Goal: Task Accomplishment & Management: Manage account settings

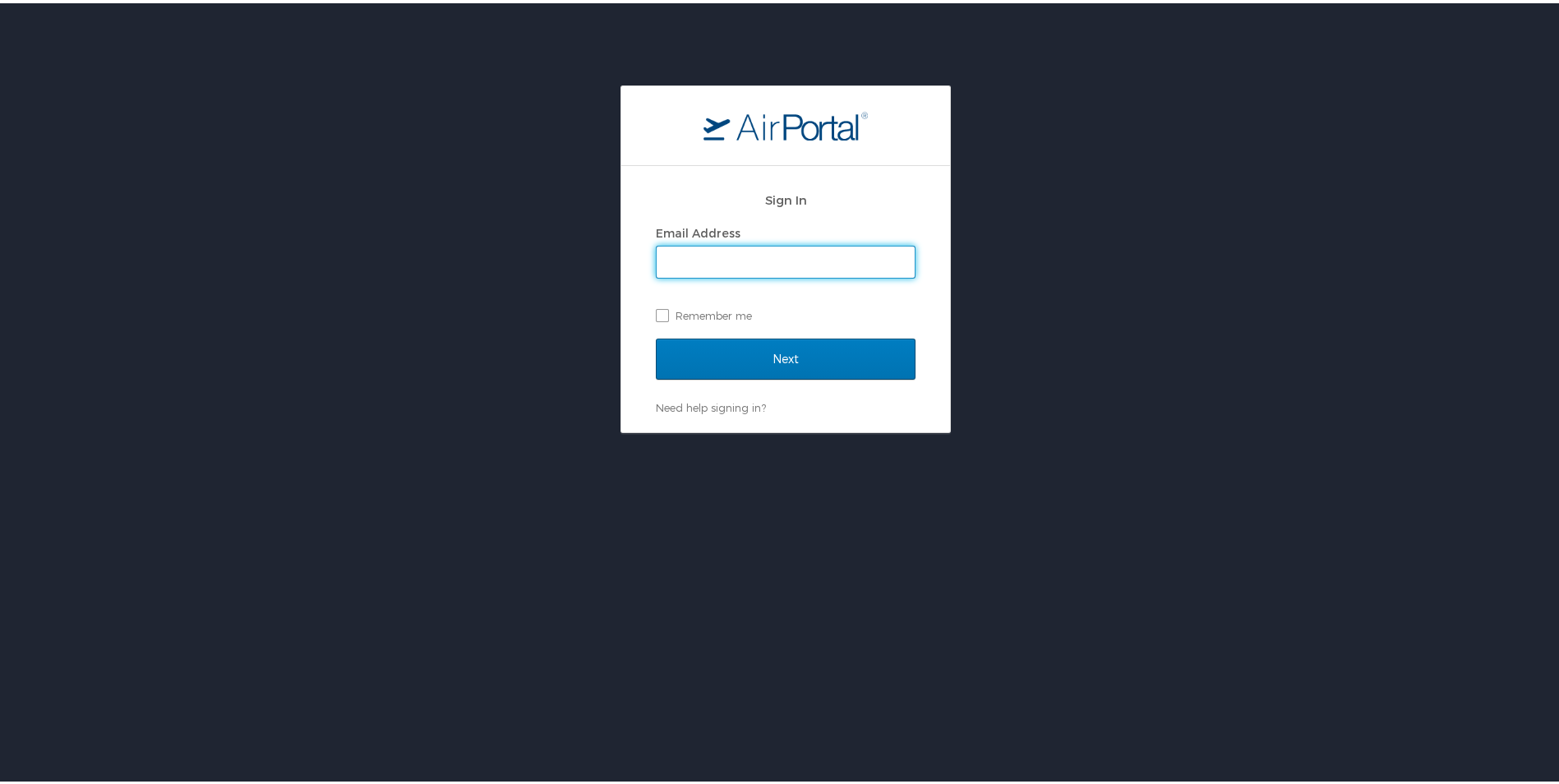
click at [728, 256] on input "Email Address" at bounding box center [786, 259] width 258 height 32
type input "seth.champagne@solacc.edu"
click at [667, 308] on label "Remember me" at bounding box center [786, 313] width 259 height 25
click at [667, 308] on input "Remember me" at bounding box center [661, 311] width 11 height 11
checkbox input "true"
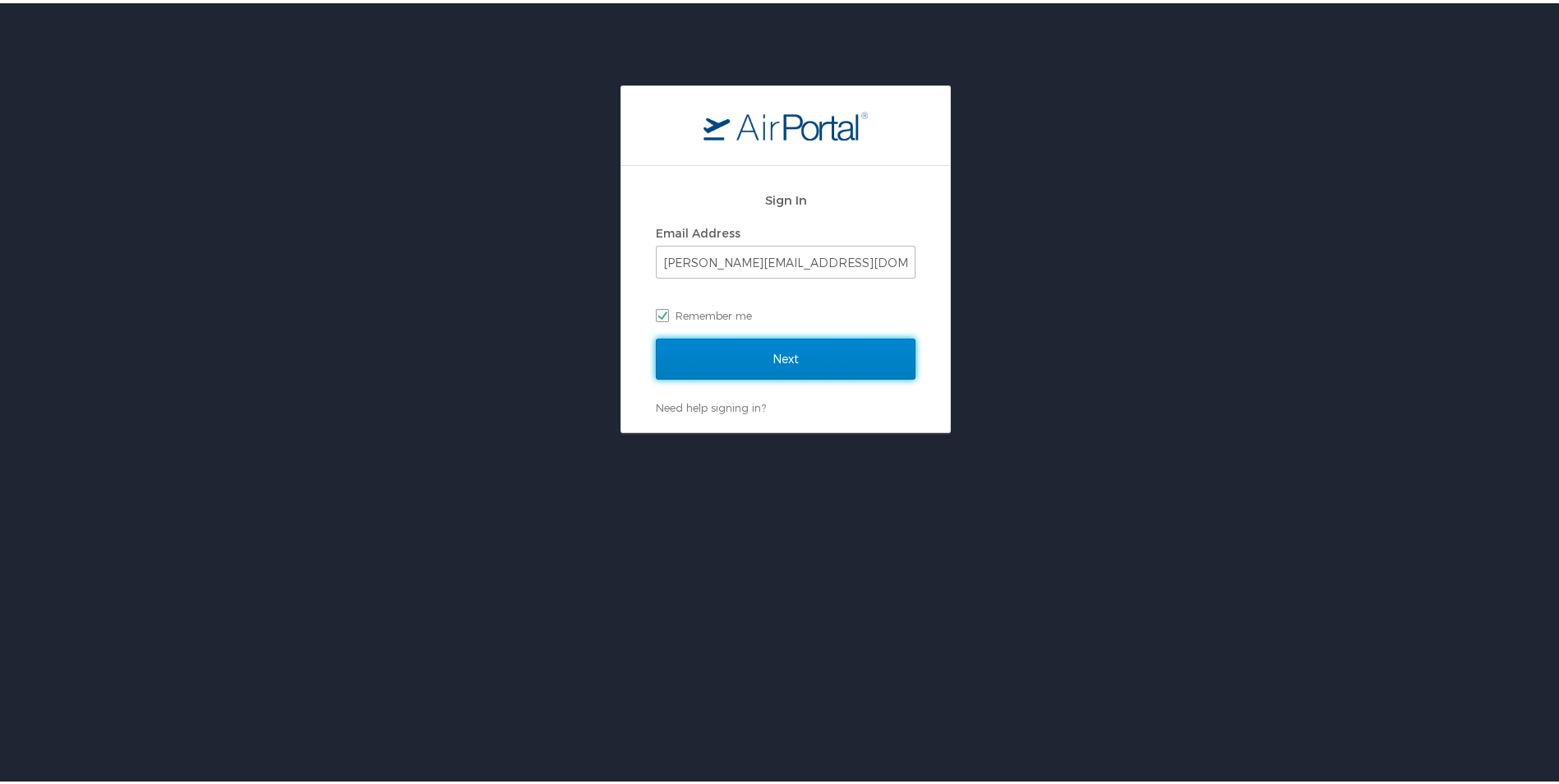
click at [698, 344] on input "Next" at bounding box center [786, 355] width 259 height 41
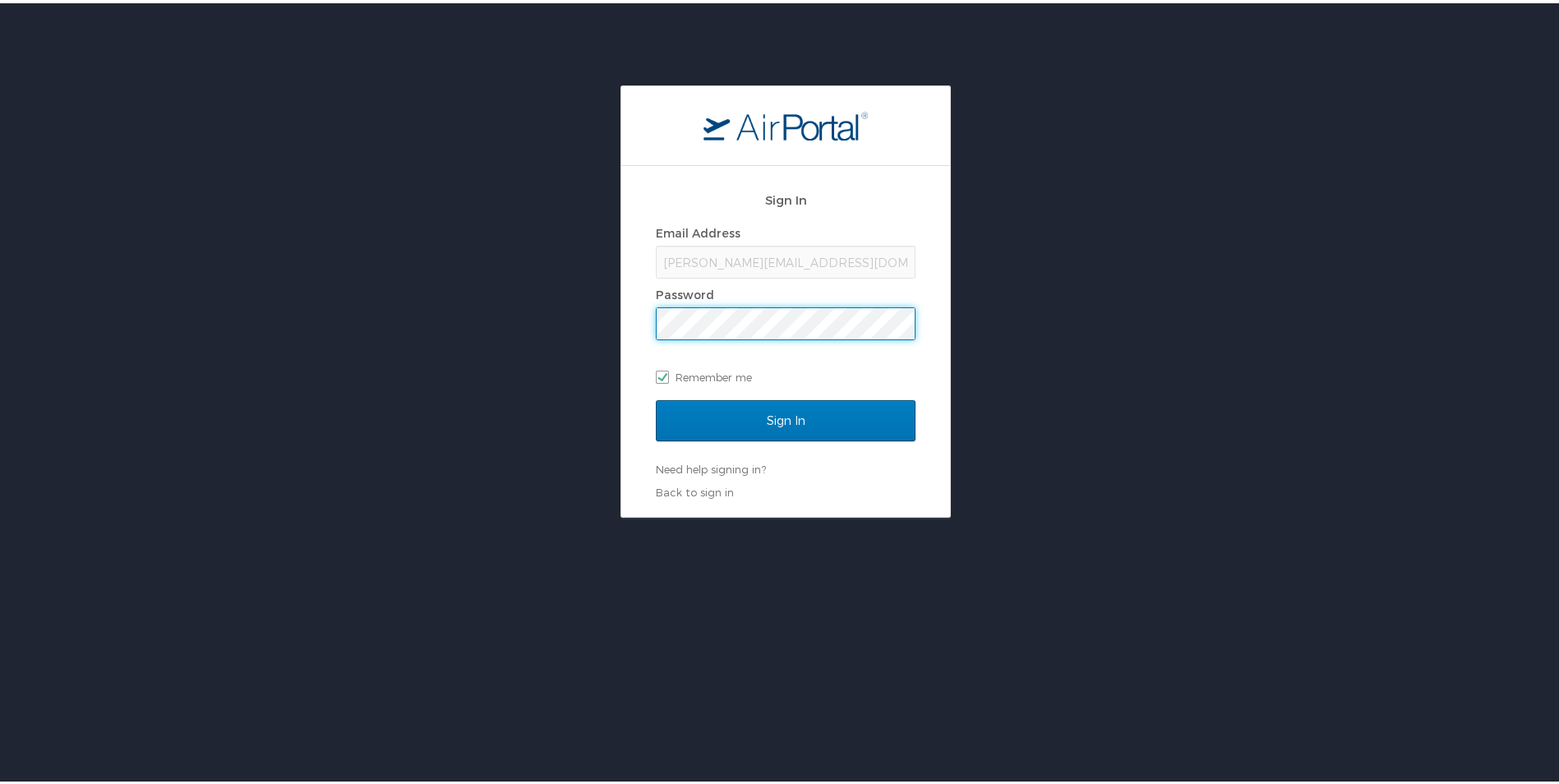
click at [656, 397] on input "Sign In" at bounding box center [786, 417] width 259 height 41
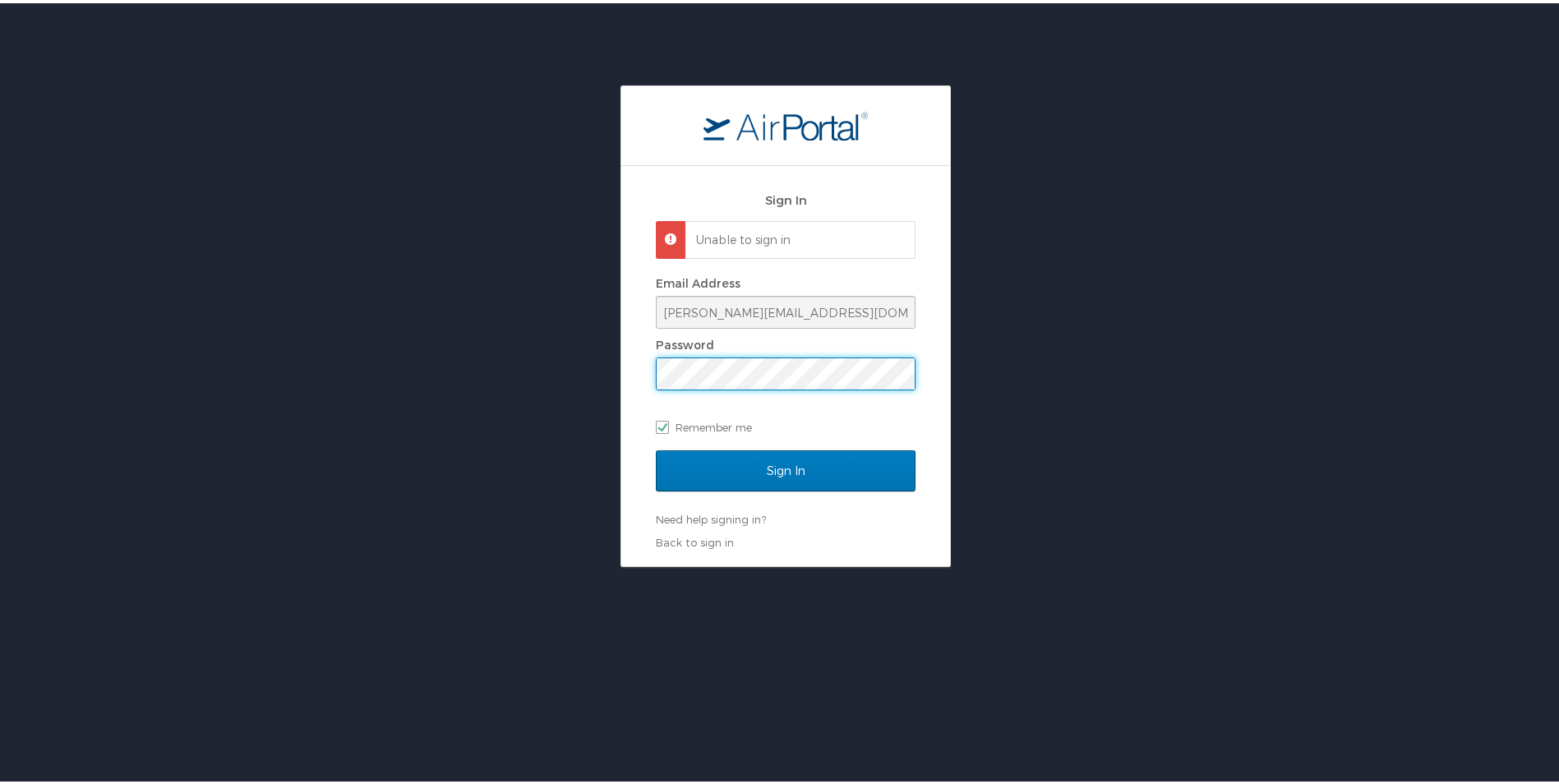
click at [622, 367] on div "Sign In Unable to sign in Email Address seth.champagne@solacc.edu Password Reme…" at bounding box center [785, 362] width 328 height 400
click at [656, 447] on input "Sign In" at bounding box center [786, 467] width 259 height 41
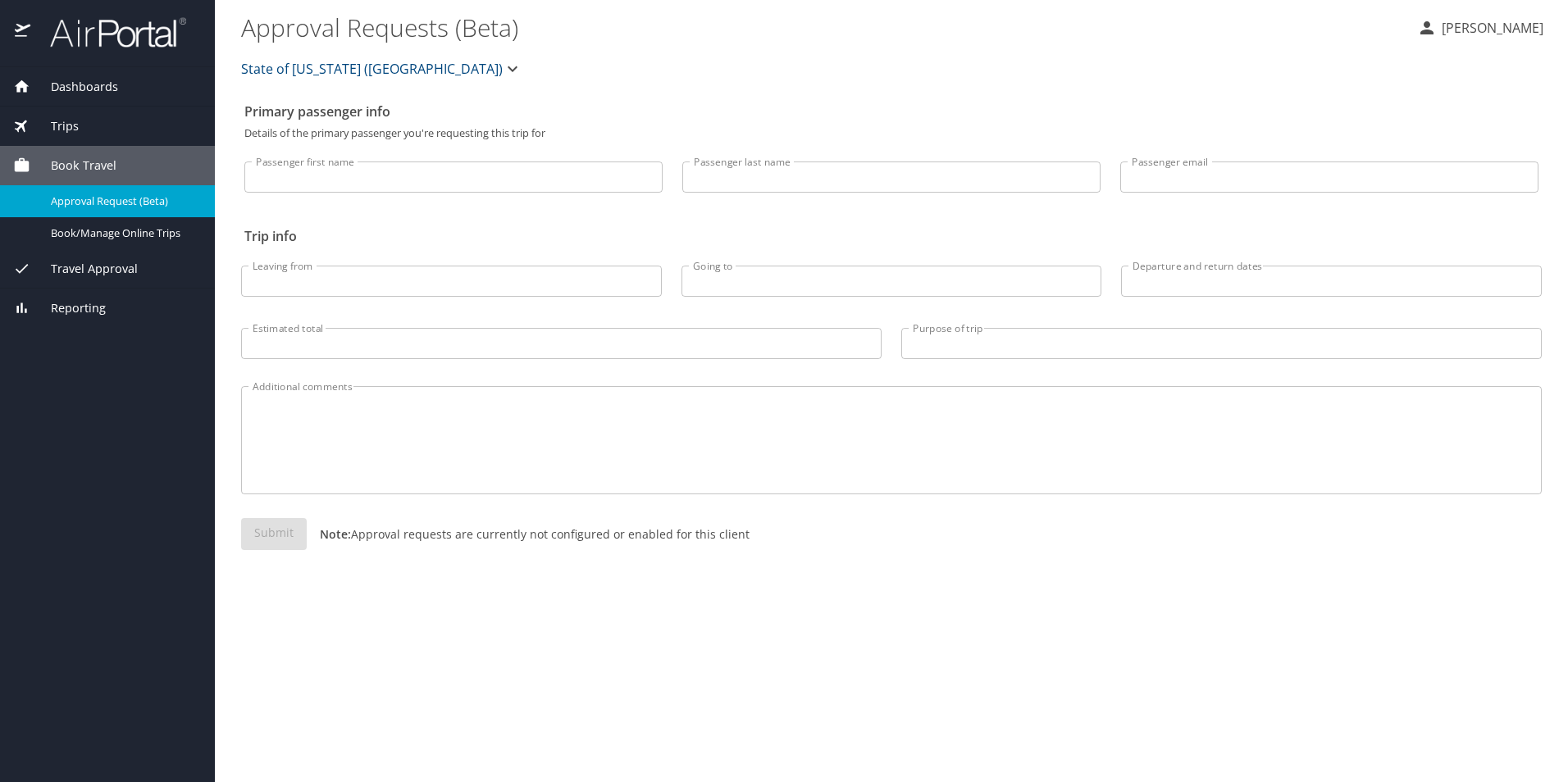
click at [373, 179] on input "Passenger first name" at bounding box center [454, 177] width 418 height 32
type input "[PERSON_NAME]"
type input "Champagne"
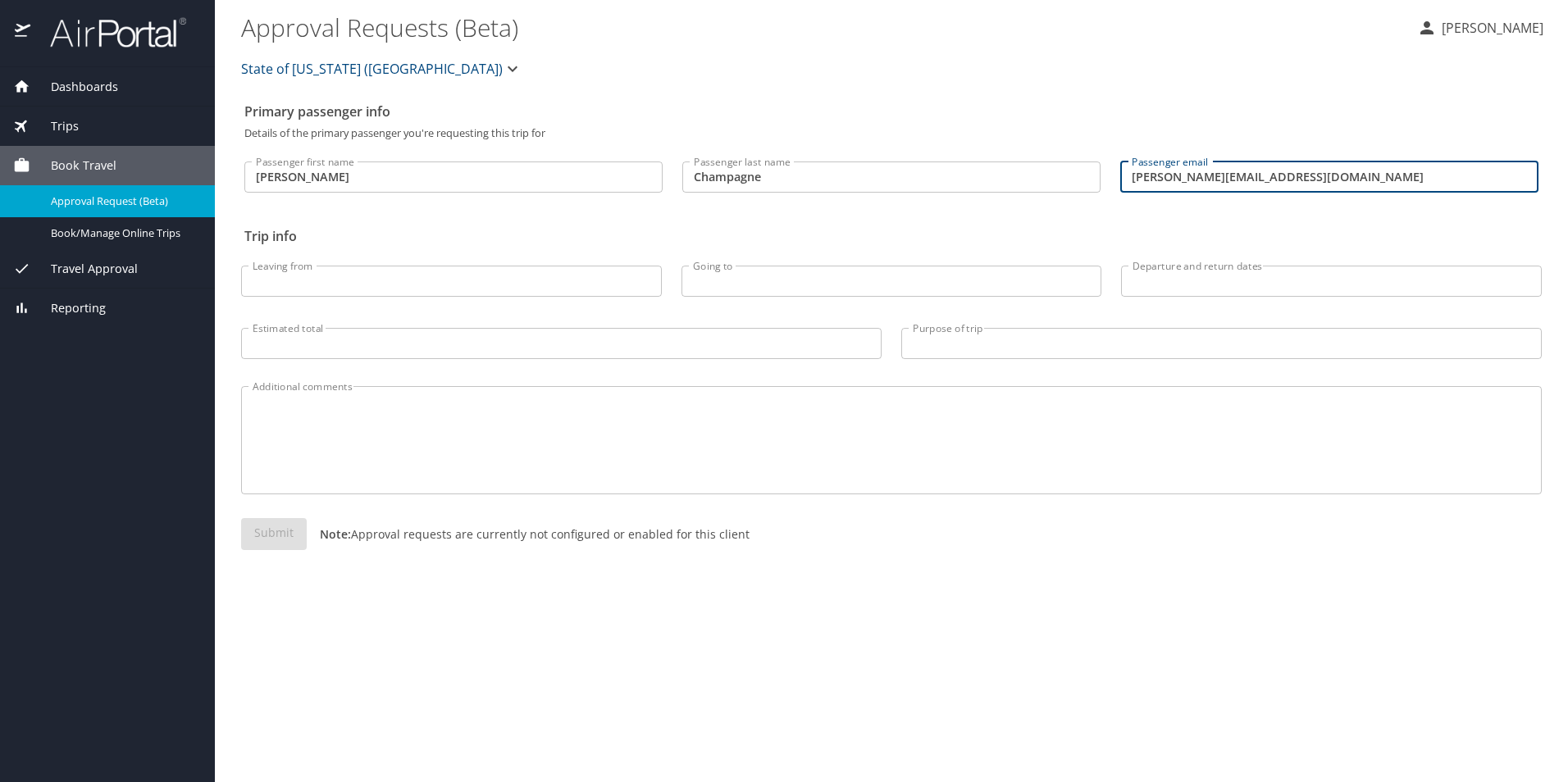
type input "seth.champagne@solacc.edu"
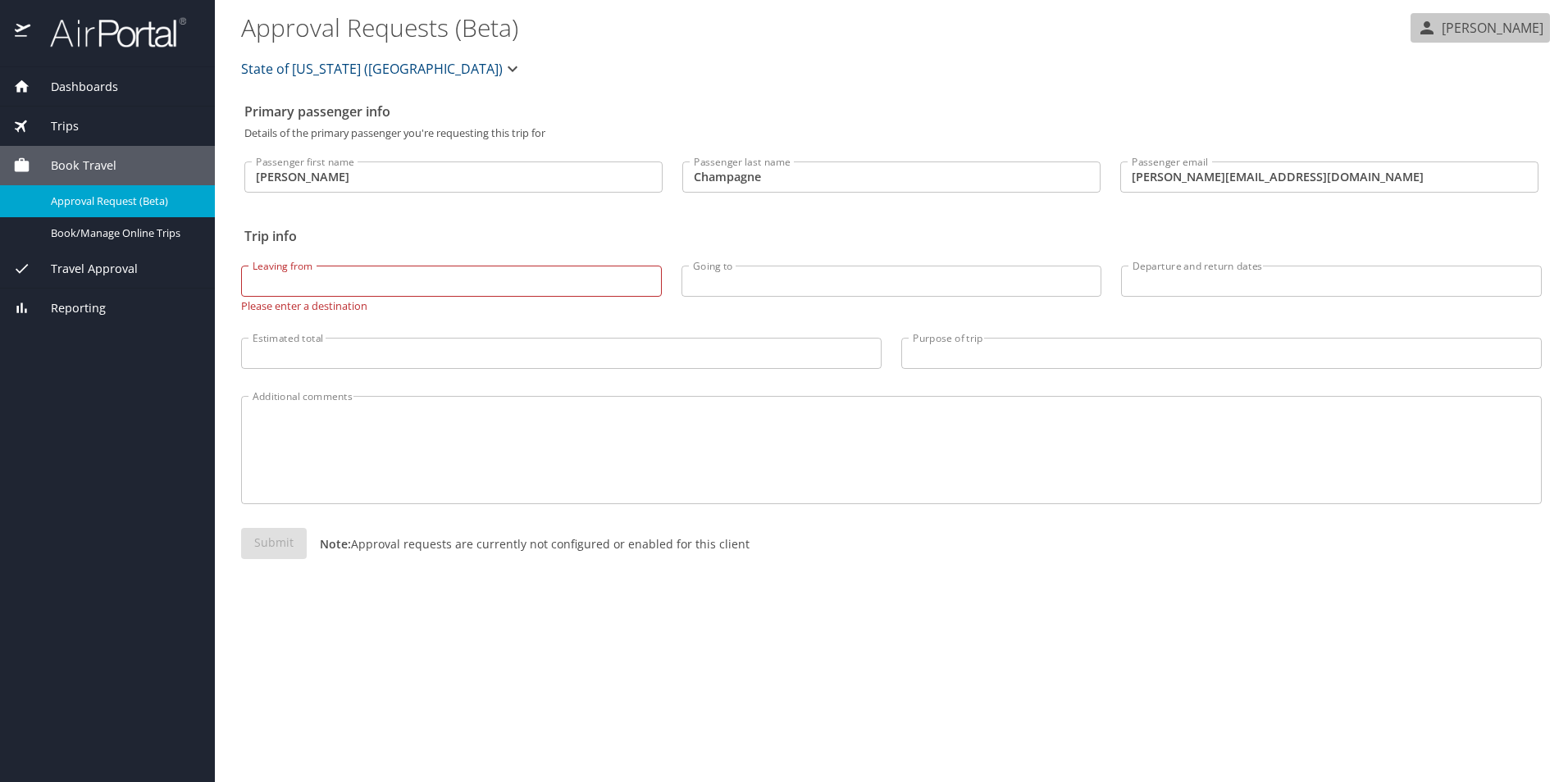
click at [1507, 27] on p "[PERSON_NAME]" at bounding box center [1490, 28] width 107 height 20
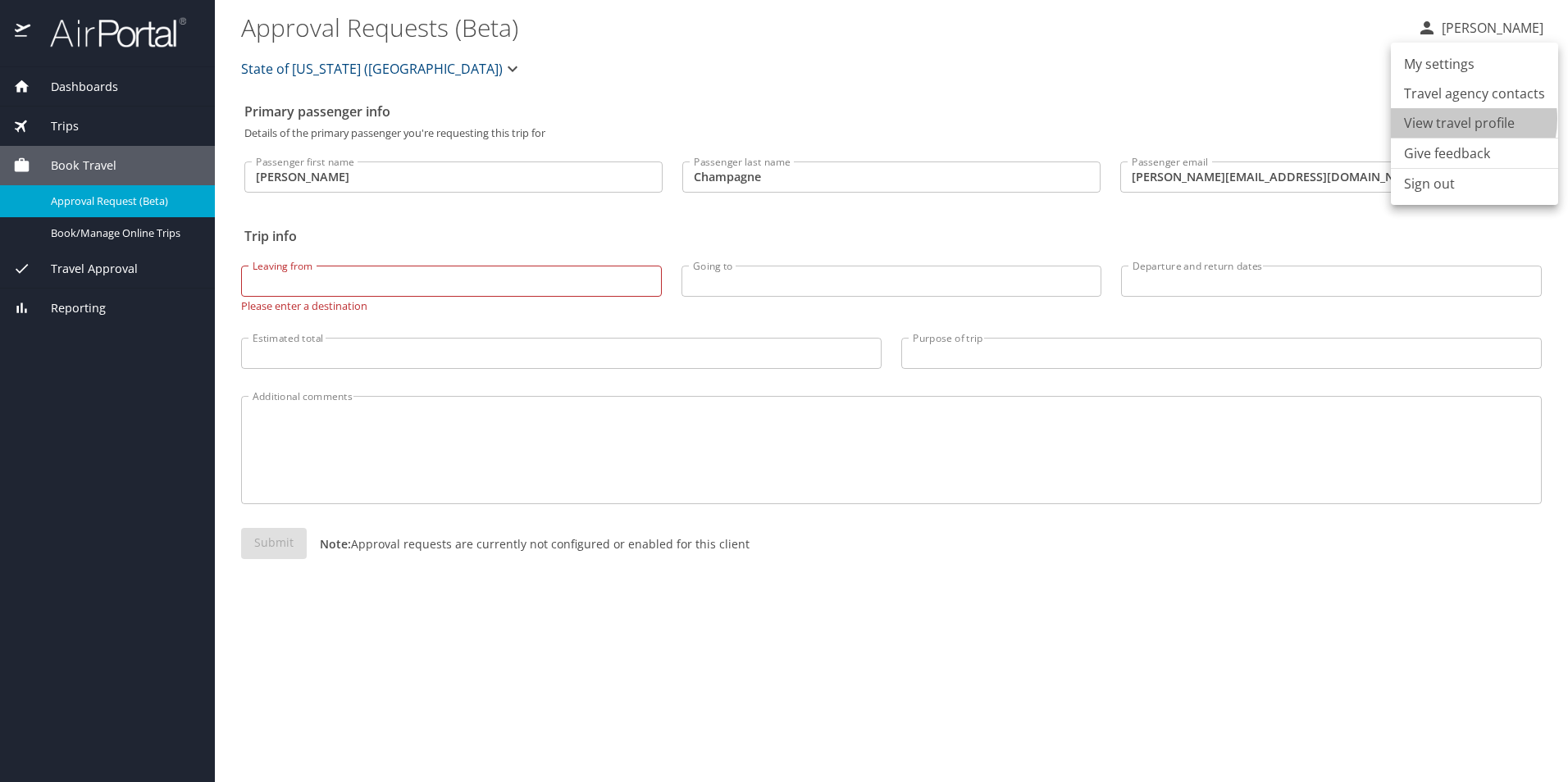
click at [1454, 119] on li "View travel profile" at bounding box center [1475, 124] width 168 height 30
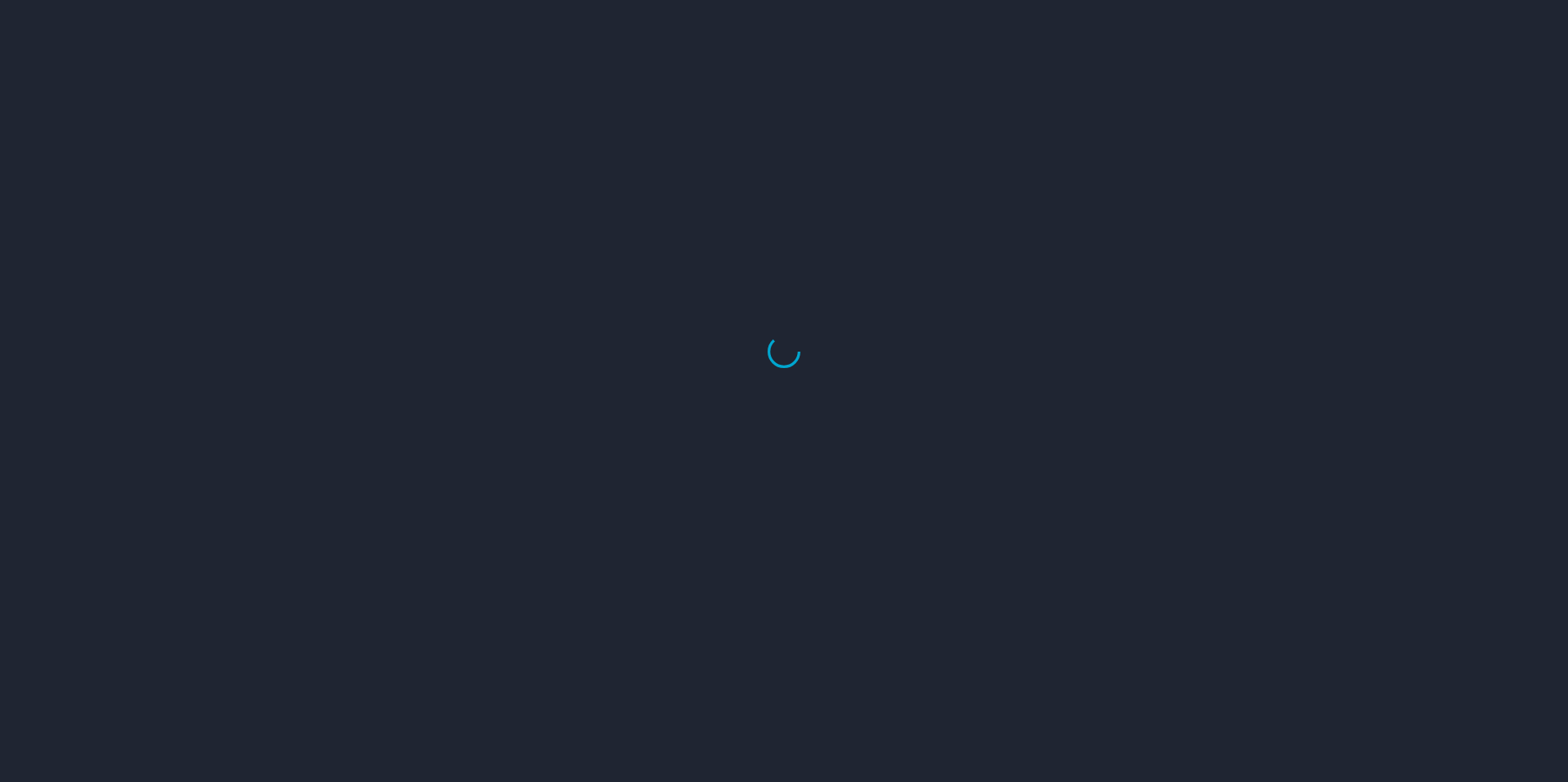
select select "US"
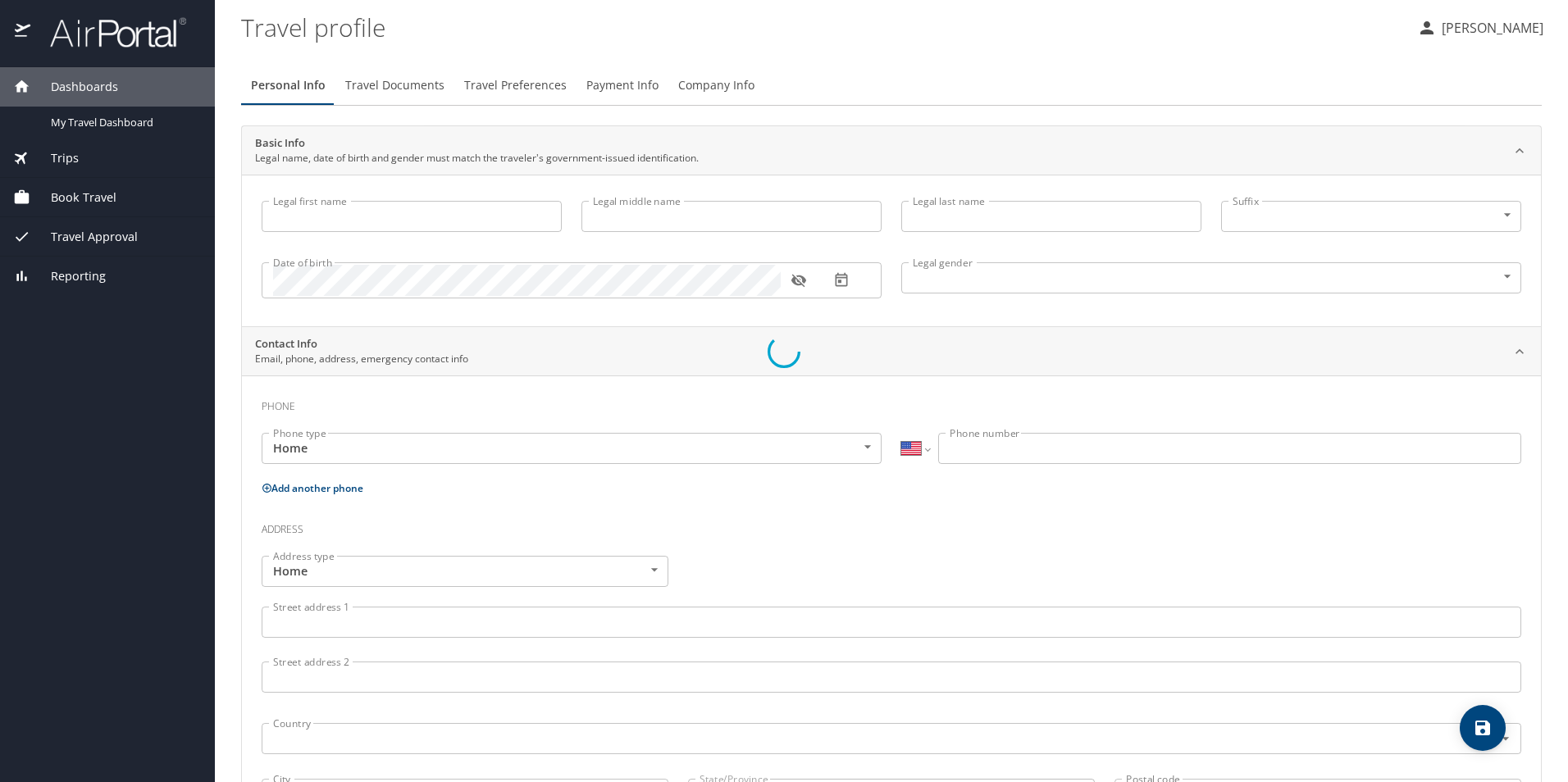
type input "[PERSON_NAME]"
type input "Champagne"
type input "Male"
select select "US"
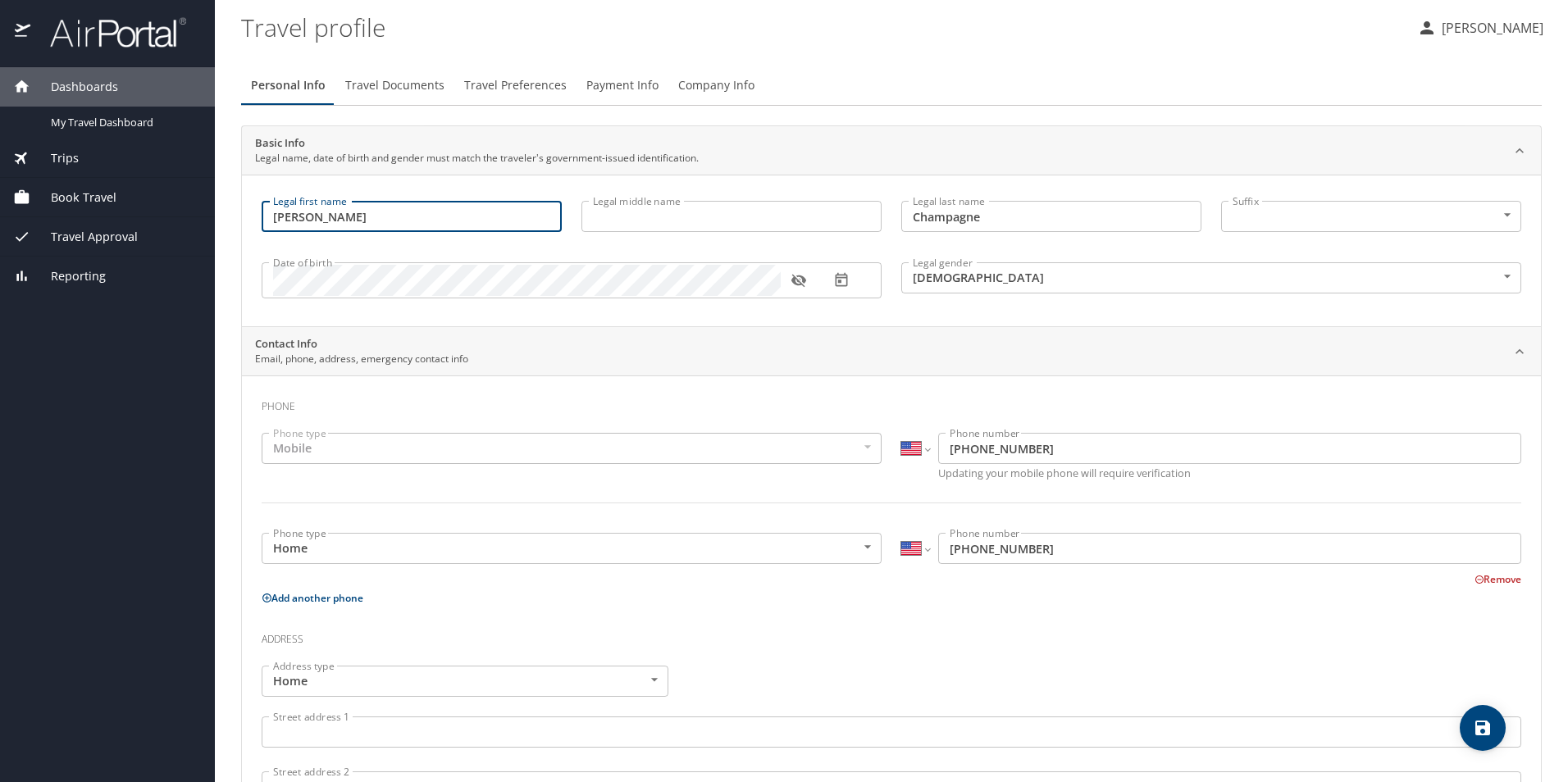
click at [314, 217] on input "Seth" at bounding box center [411, 216] width 300 height 32
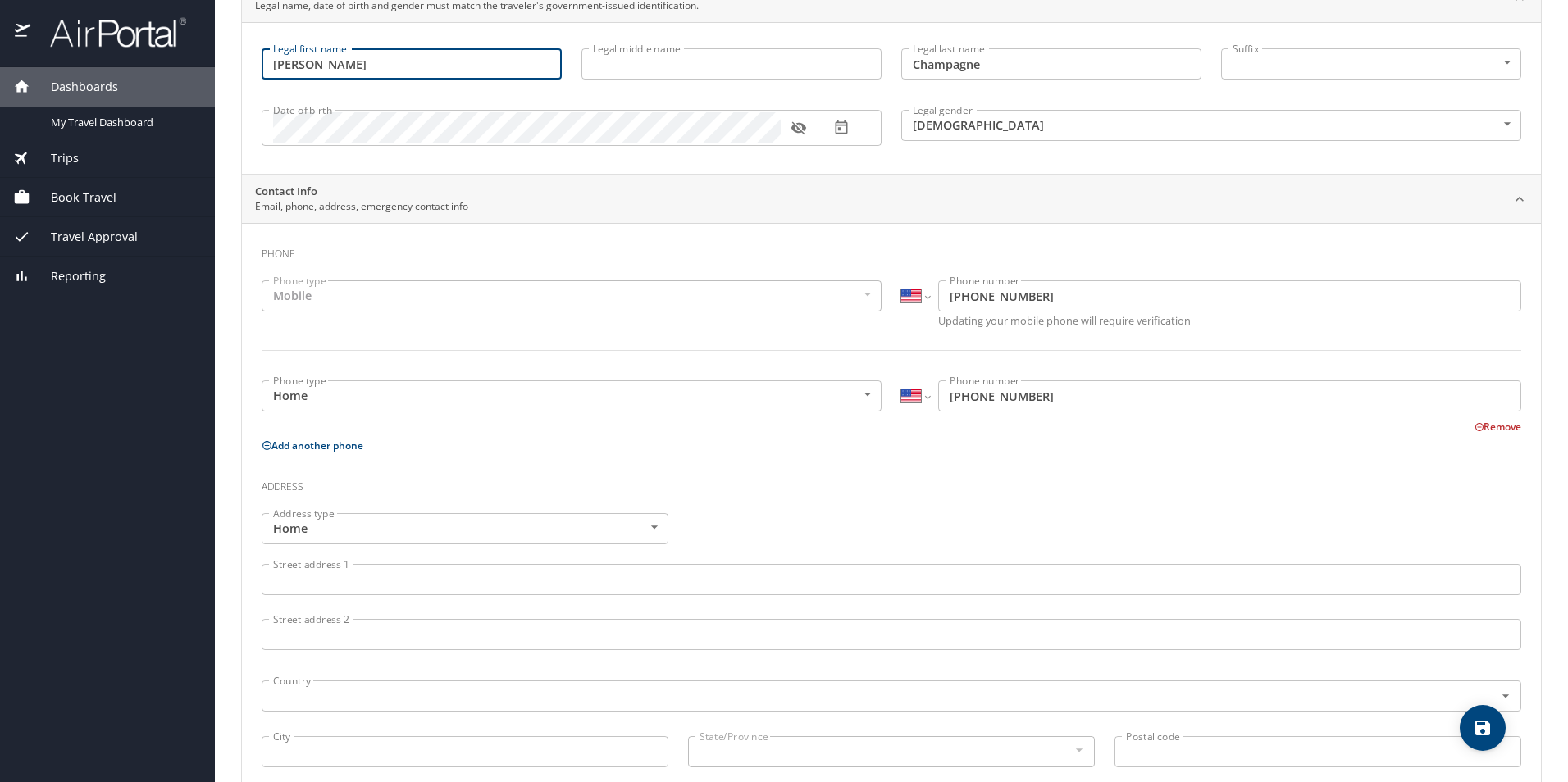
scroll to position [164, 0]
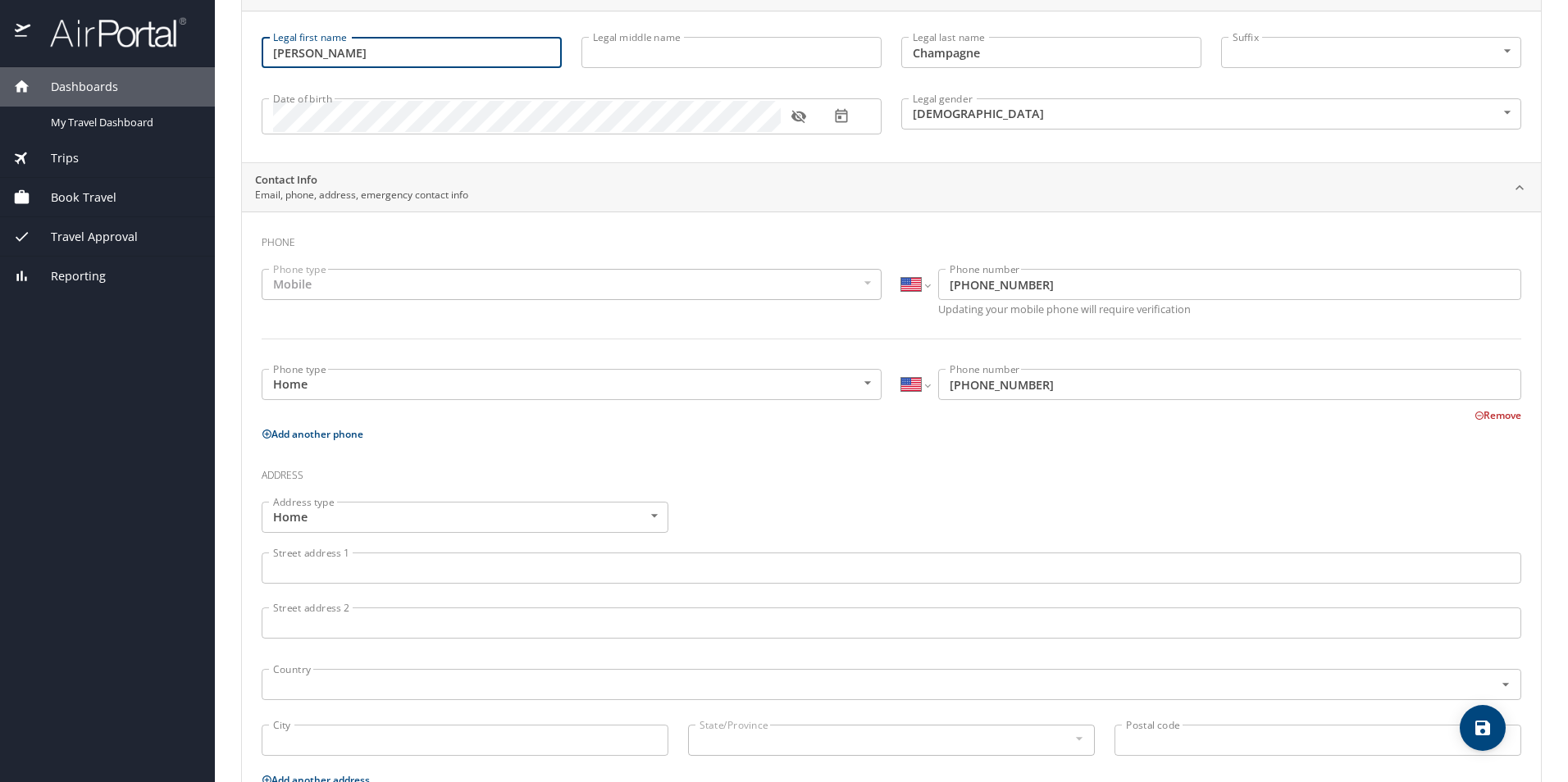
click at [325, 279] on div "Mobile" at bounding box center [571, 284] width 620 height 32
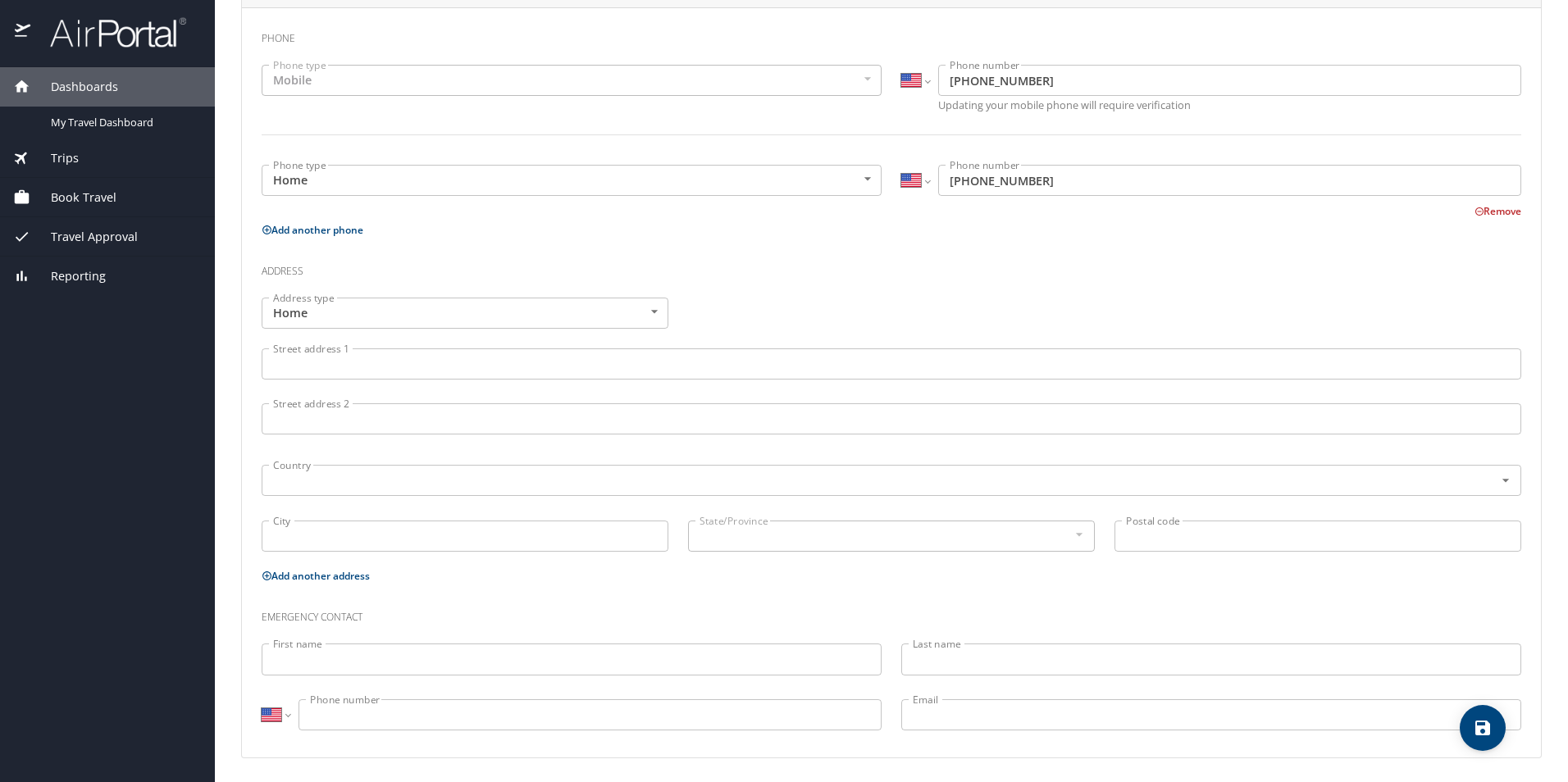
scroll to position [371, 0]
click at [476, 360] on input "Street address 1" at bounding box center [891, 362] width 1260 height 32
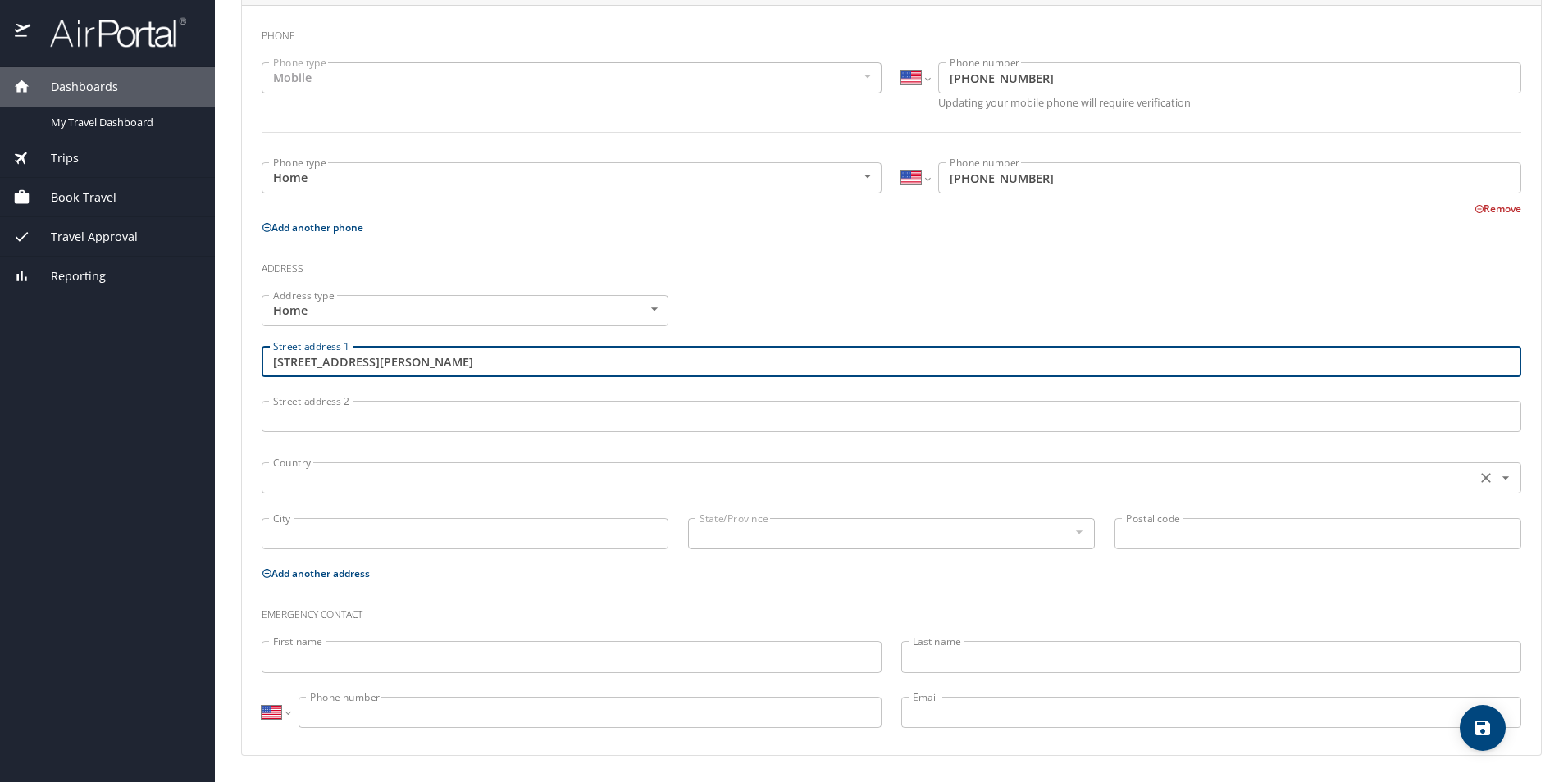
type input "330 Jeanette Street"
click at [335, 470] on input "text" at bounding box center [867, 478] width 1201 height 22
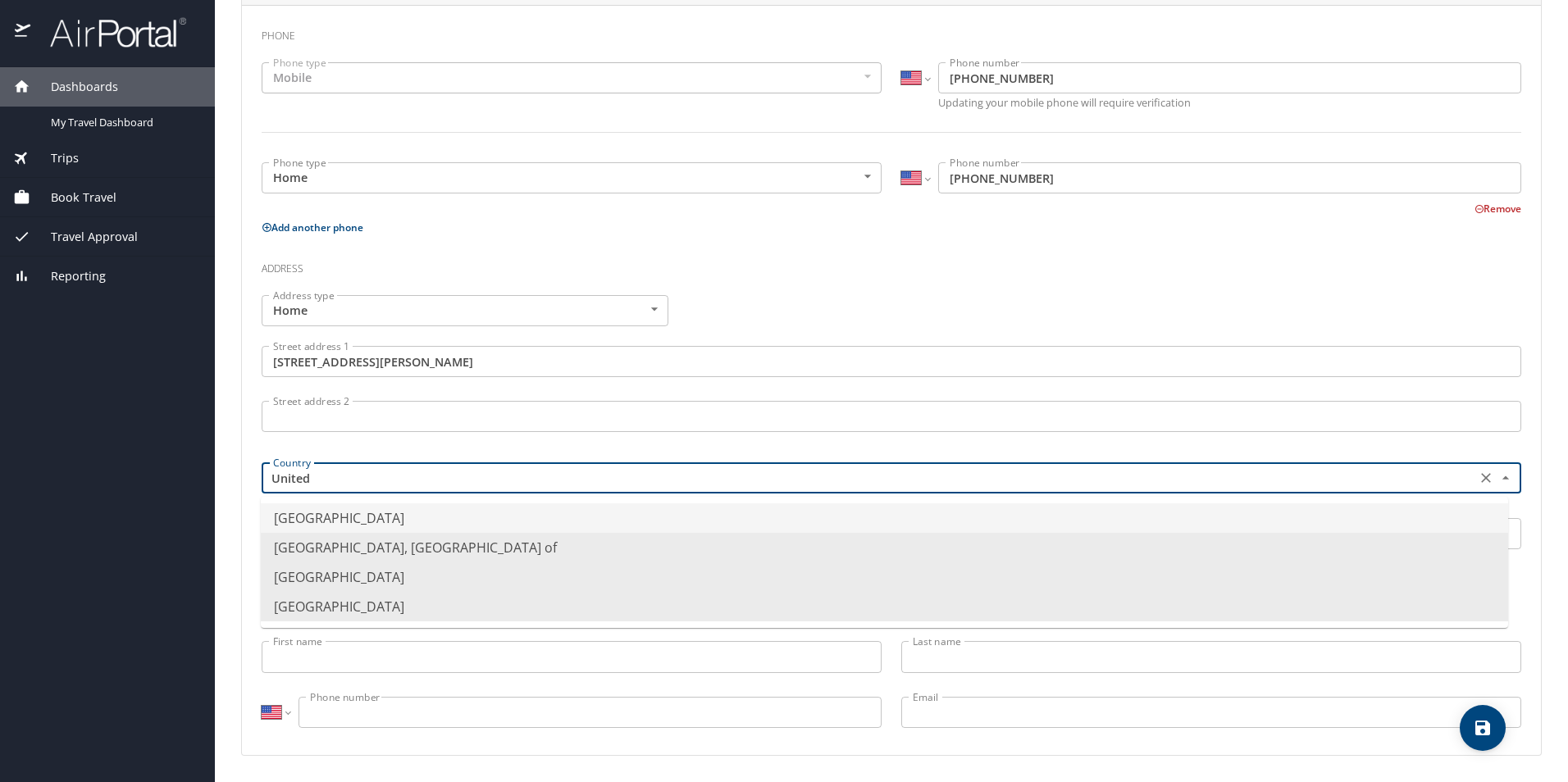
click at [357, 513] on li "United States of America" at bounding box center [884, 518] width 1248 height 30
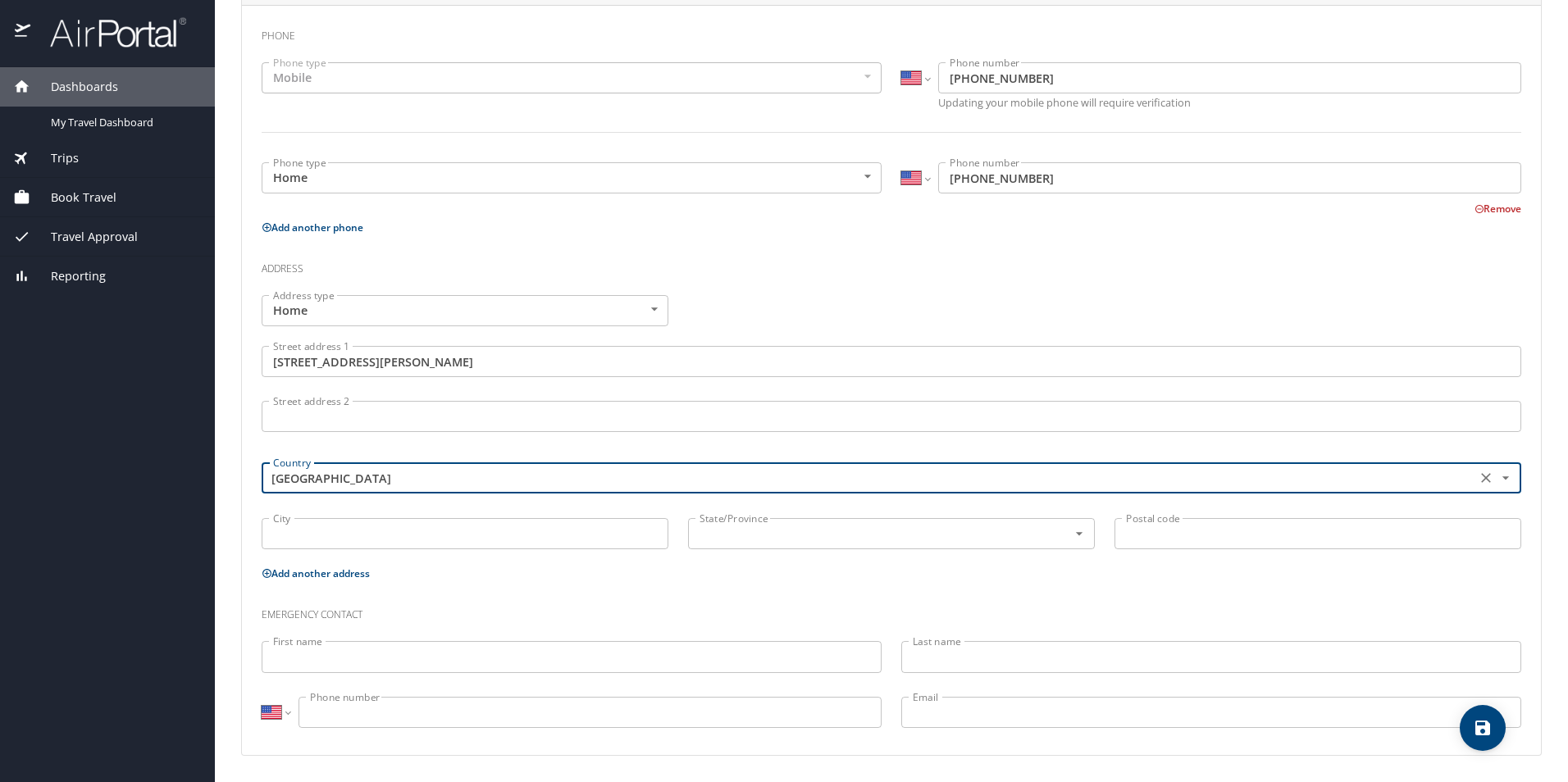
type input "United States of America"
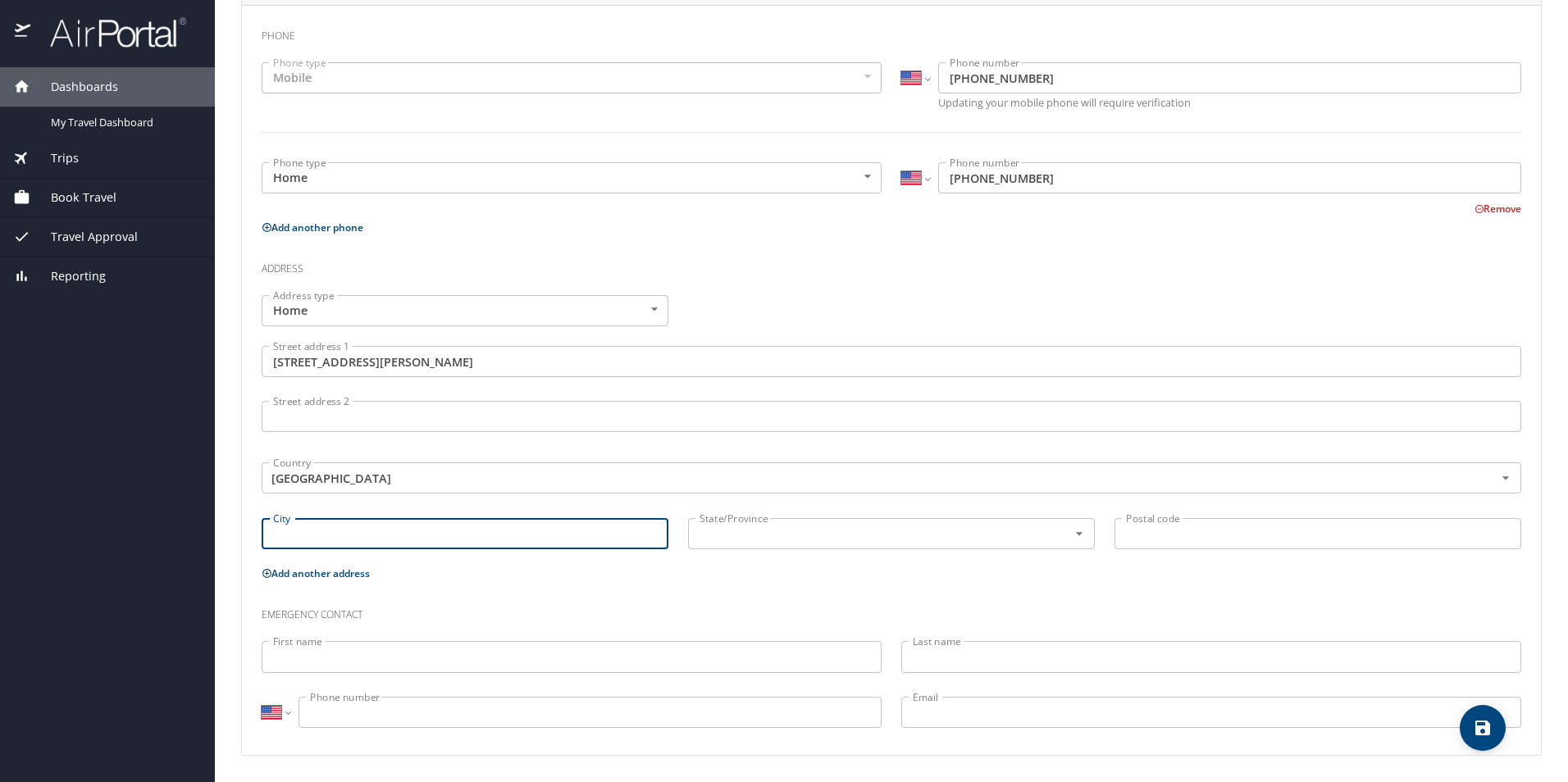
click at [346, 532] on input "City" at bounding box center [465, 534] width 407 height 32
type input "Lafayette"
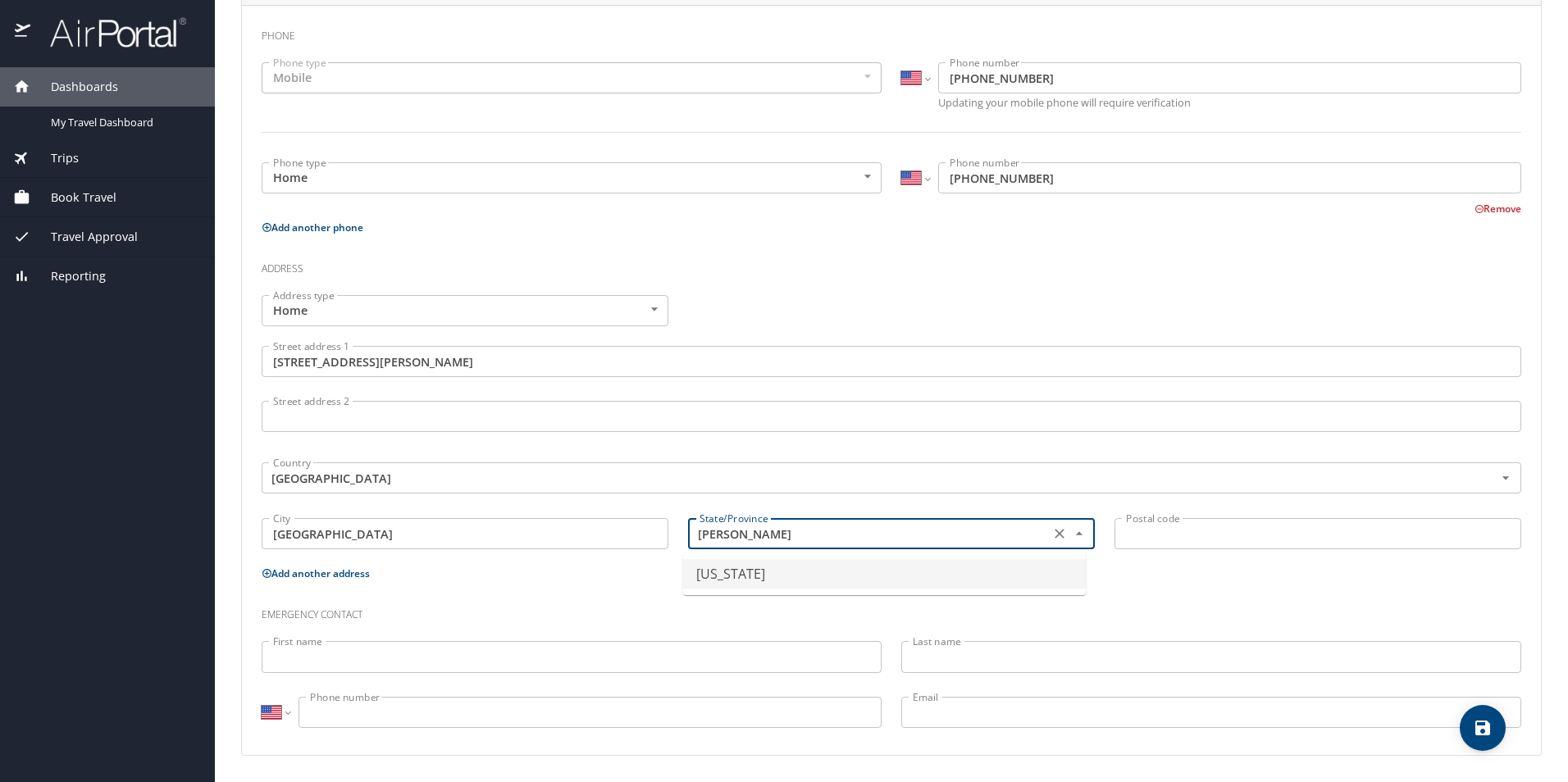
type input "Louisiana"
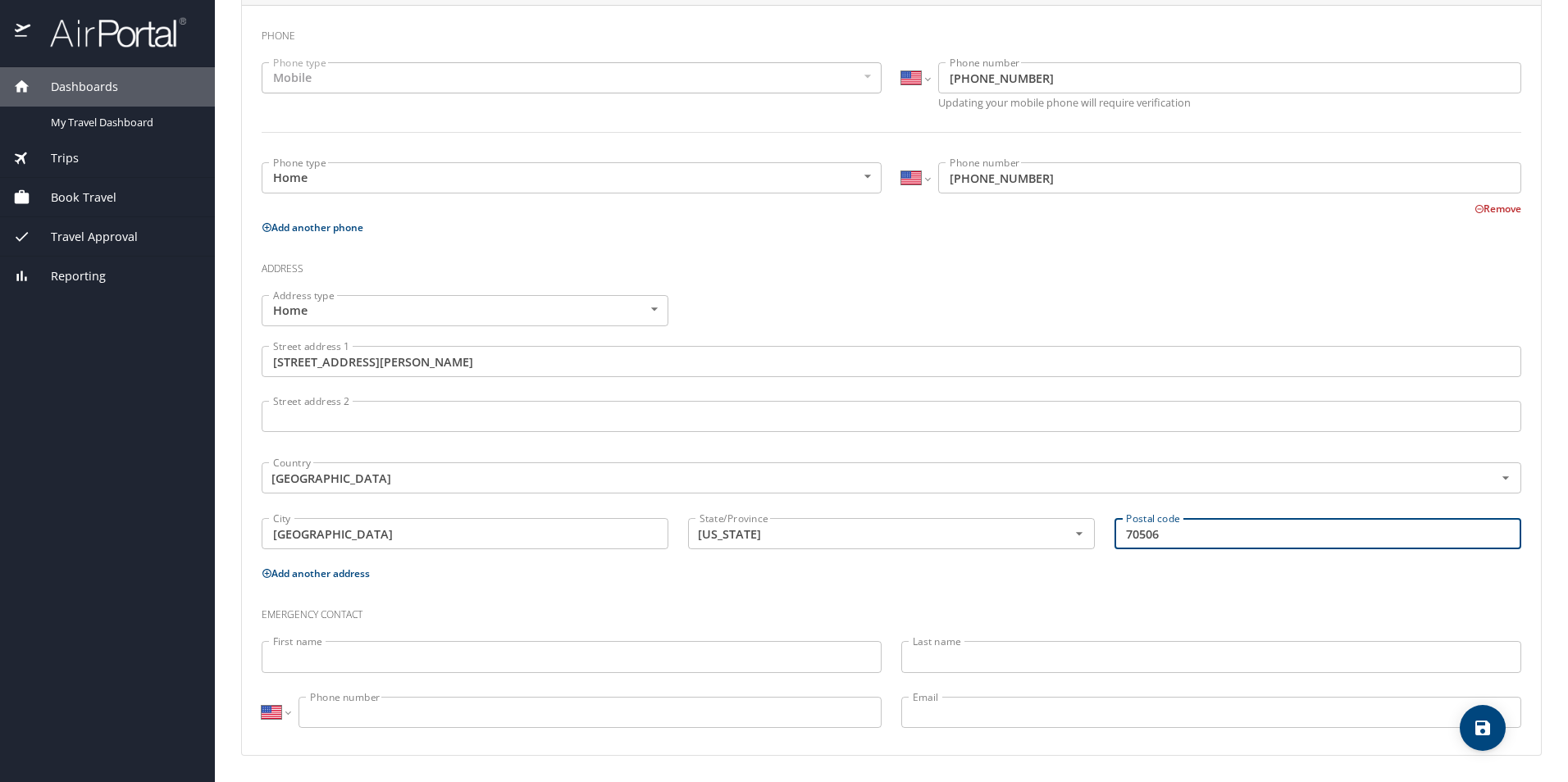
type input "70506"
drag, startPoint x: 397, startPoint y: 626, endPoint x: 382, endPoint y: 638, distance: 19.2
click at [397, 625] on div "Emergency contact" at bounding box center [892, 609] width 1279 height 44
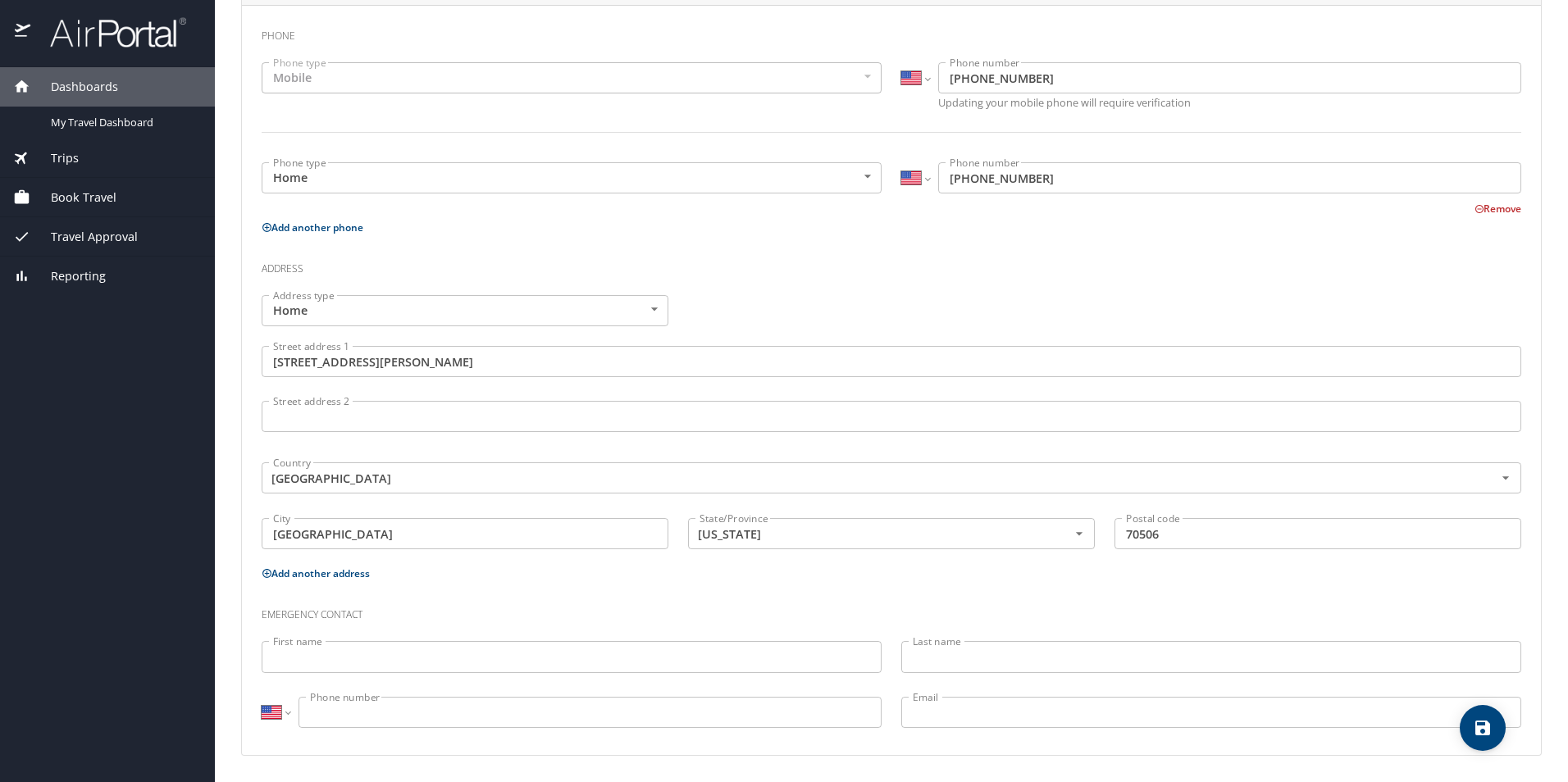
click at [368, 655] on input "First name" at bounding box center [571, 657] width 620 height 32
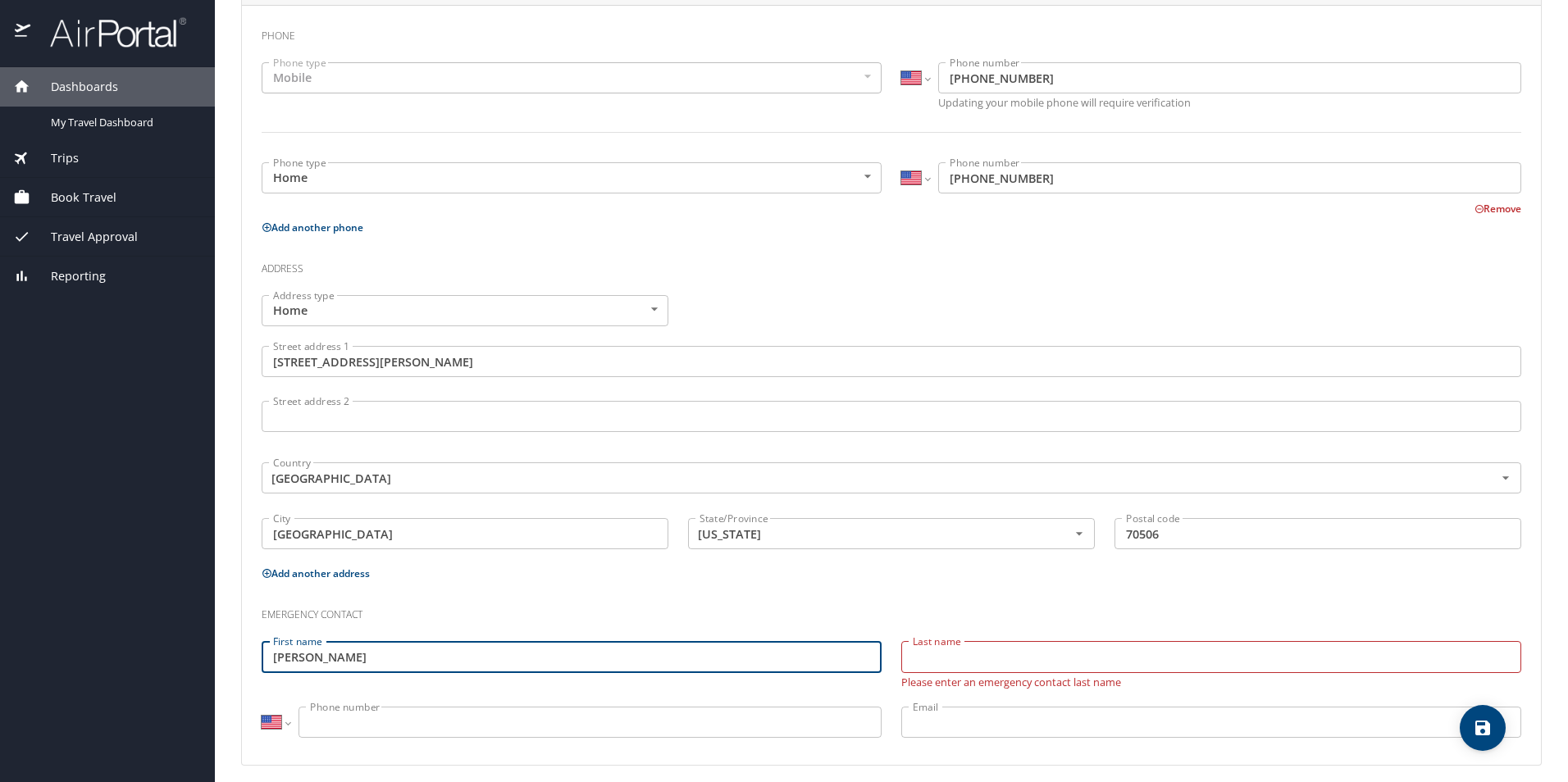
type input "Shelly"
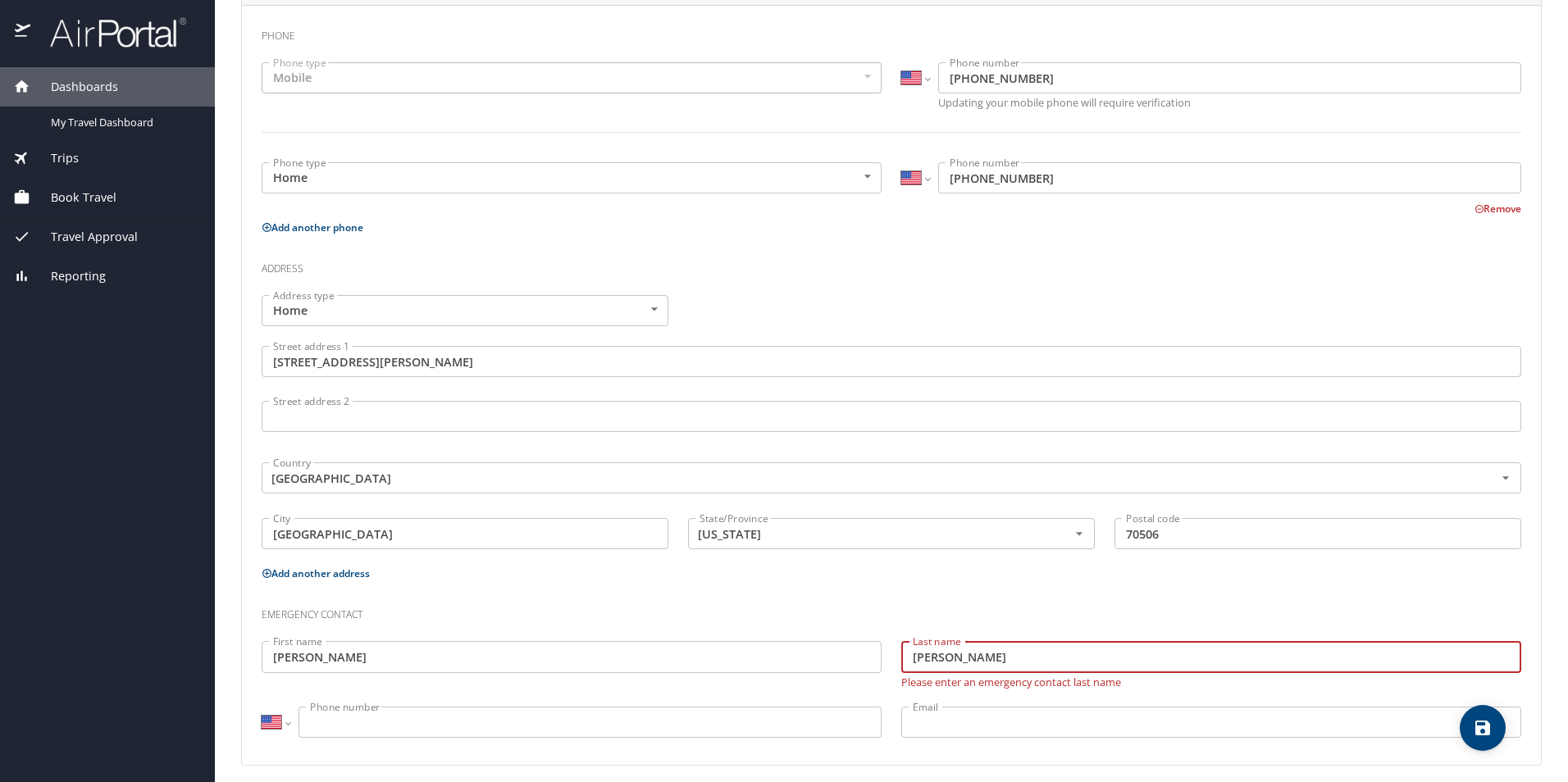
type input "Foreman"
click at [338, 722] on input "Phone number" at bounding box center [590, 722] width 583 height 32
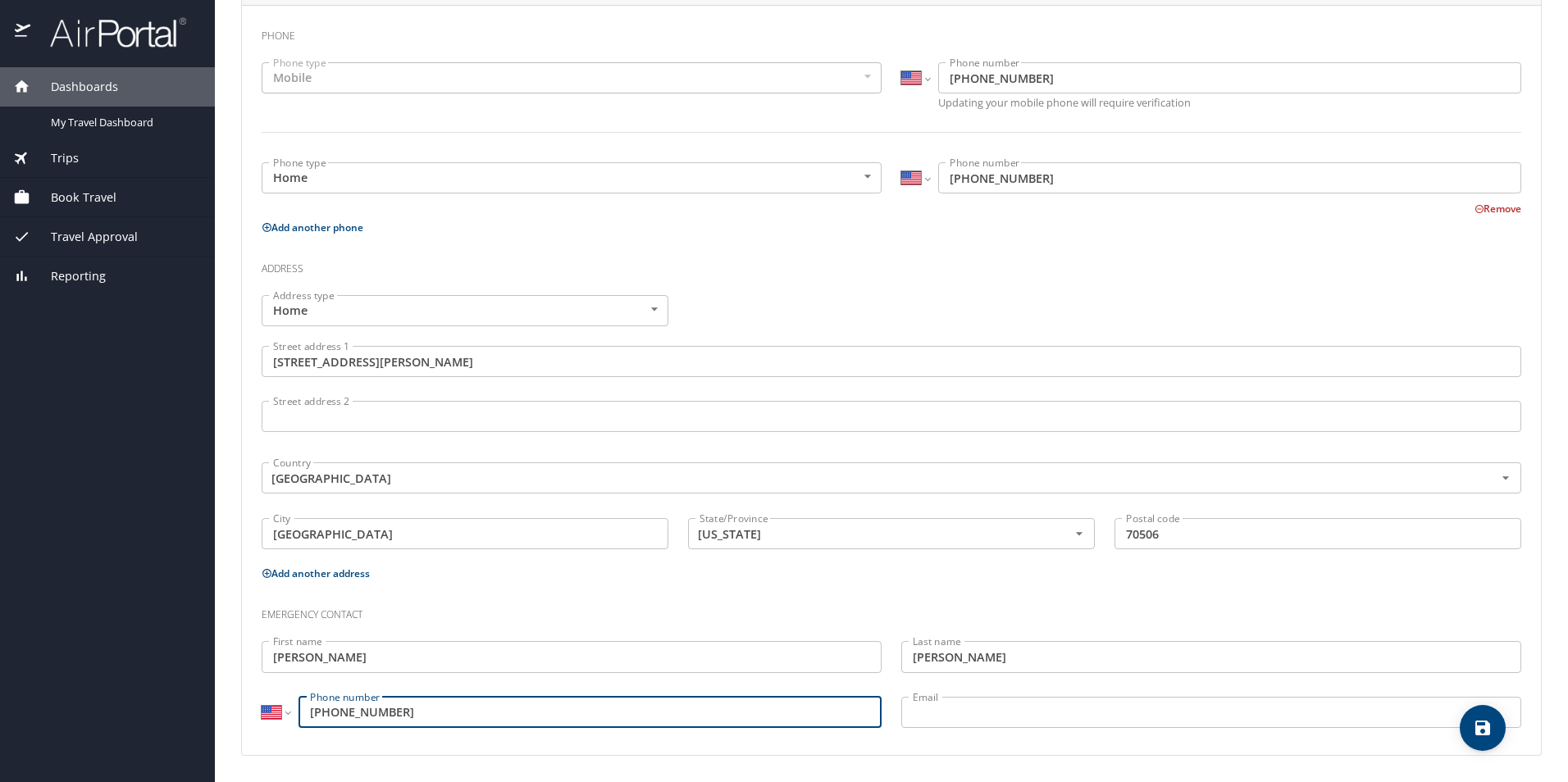
type input "(337) 380-1050"
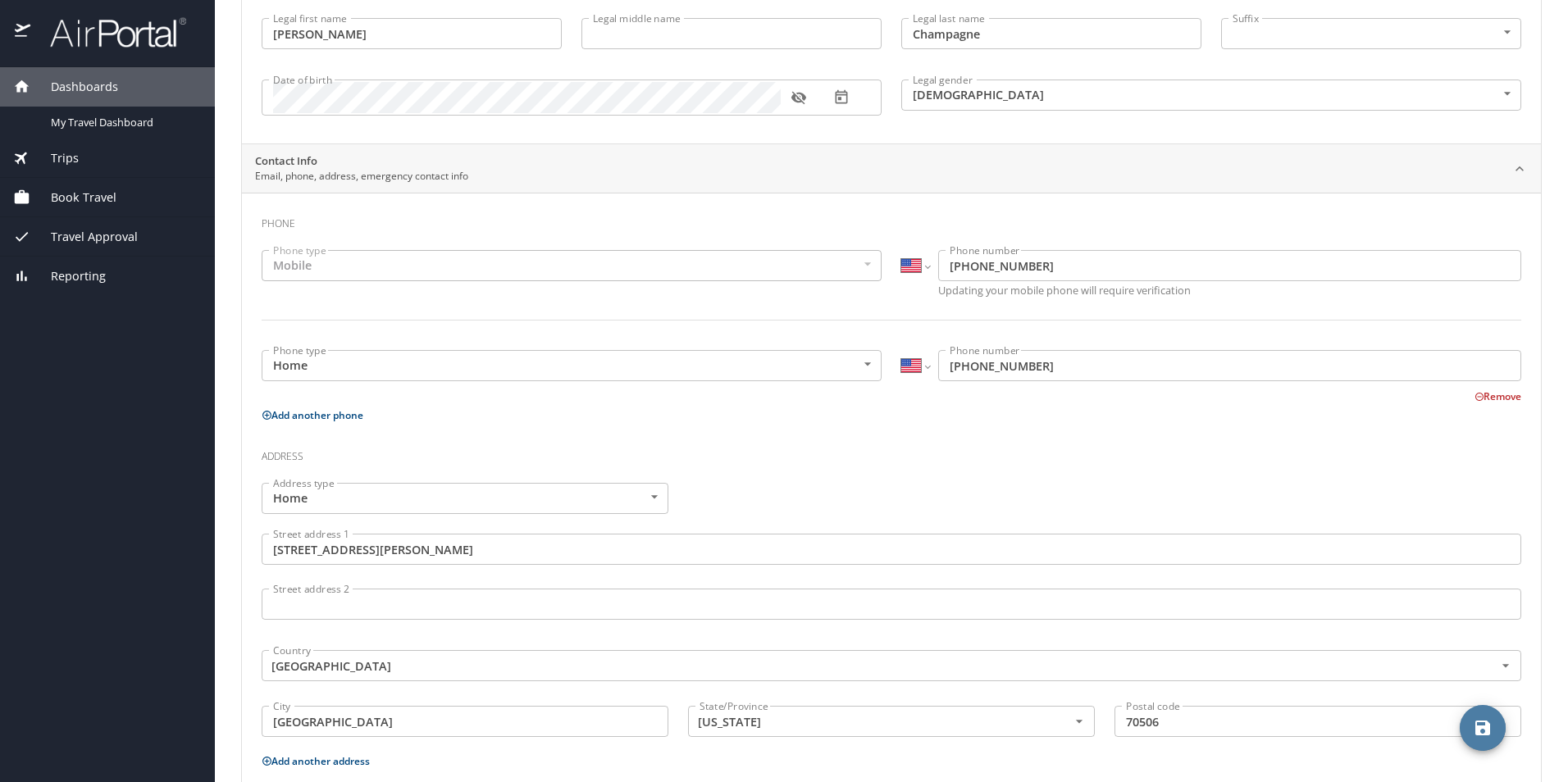
scroll to position [0, 0]
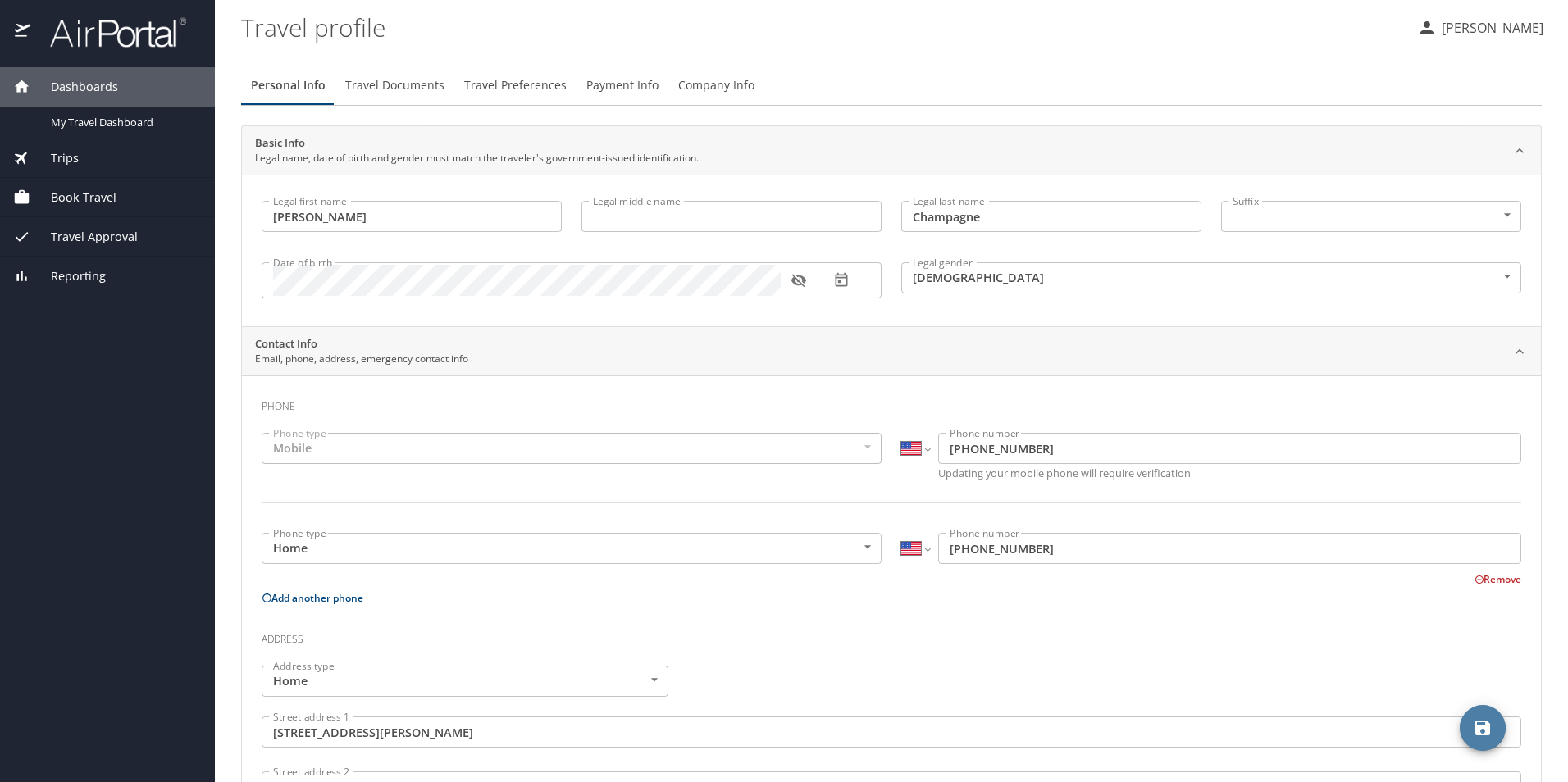
click at [1483, 726] on icon "save" at bounding box center [1483, 728] width 15 height 15
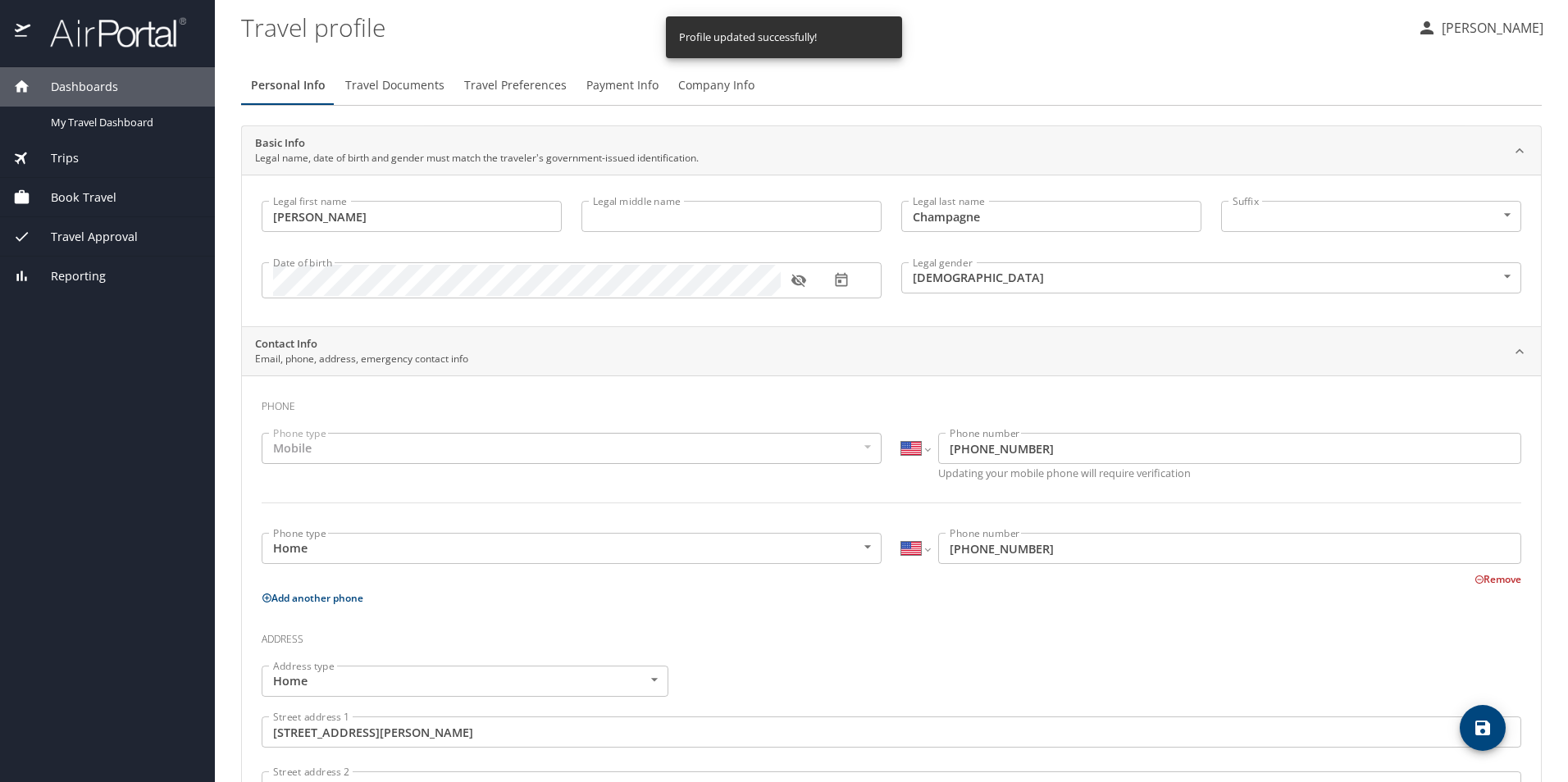
select select "US"
click at [371, 88] on span "Travel Documents" at bounding box center [395, 85] width 100 height 21
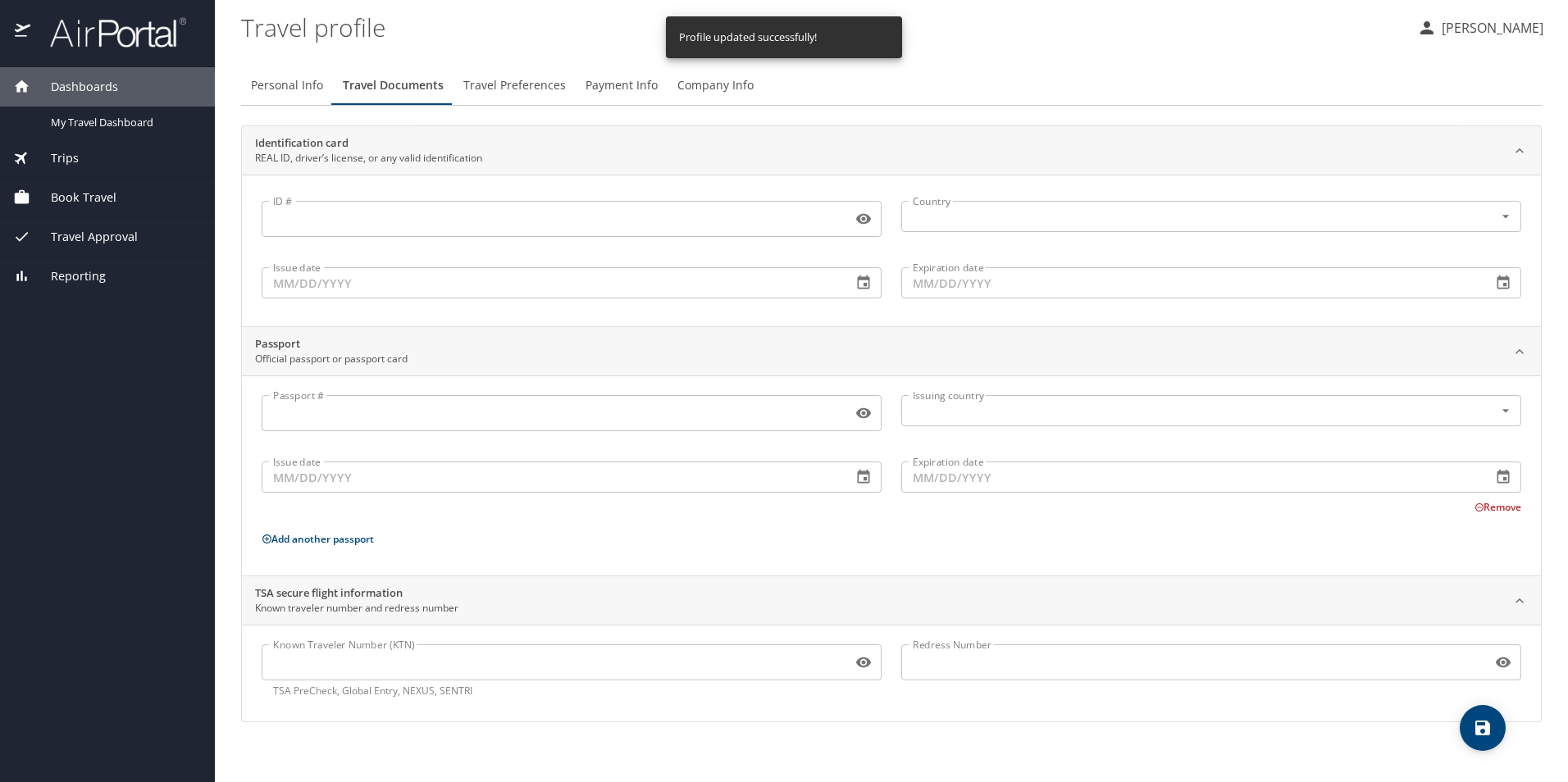
click at [384, 216] on input "ID #" at bounding box center [553, 219] width 584 height 32
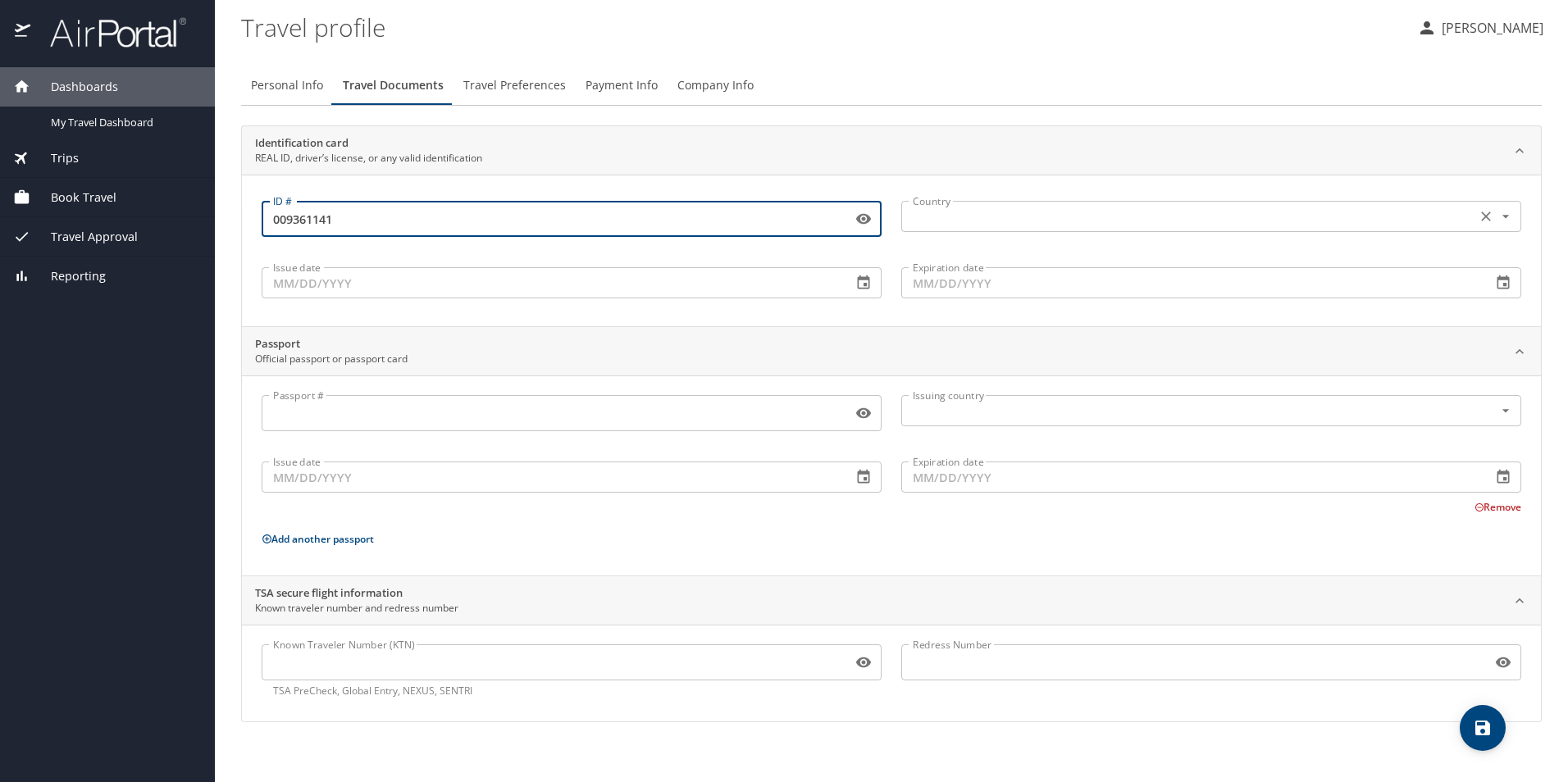
type input "009361141"
click at [998, 218] on input "text" at bounding box center [1186, 216] width 562 height 22
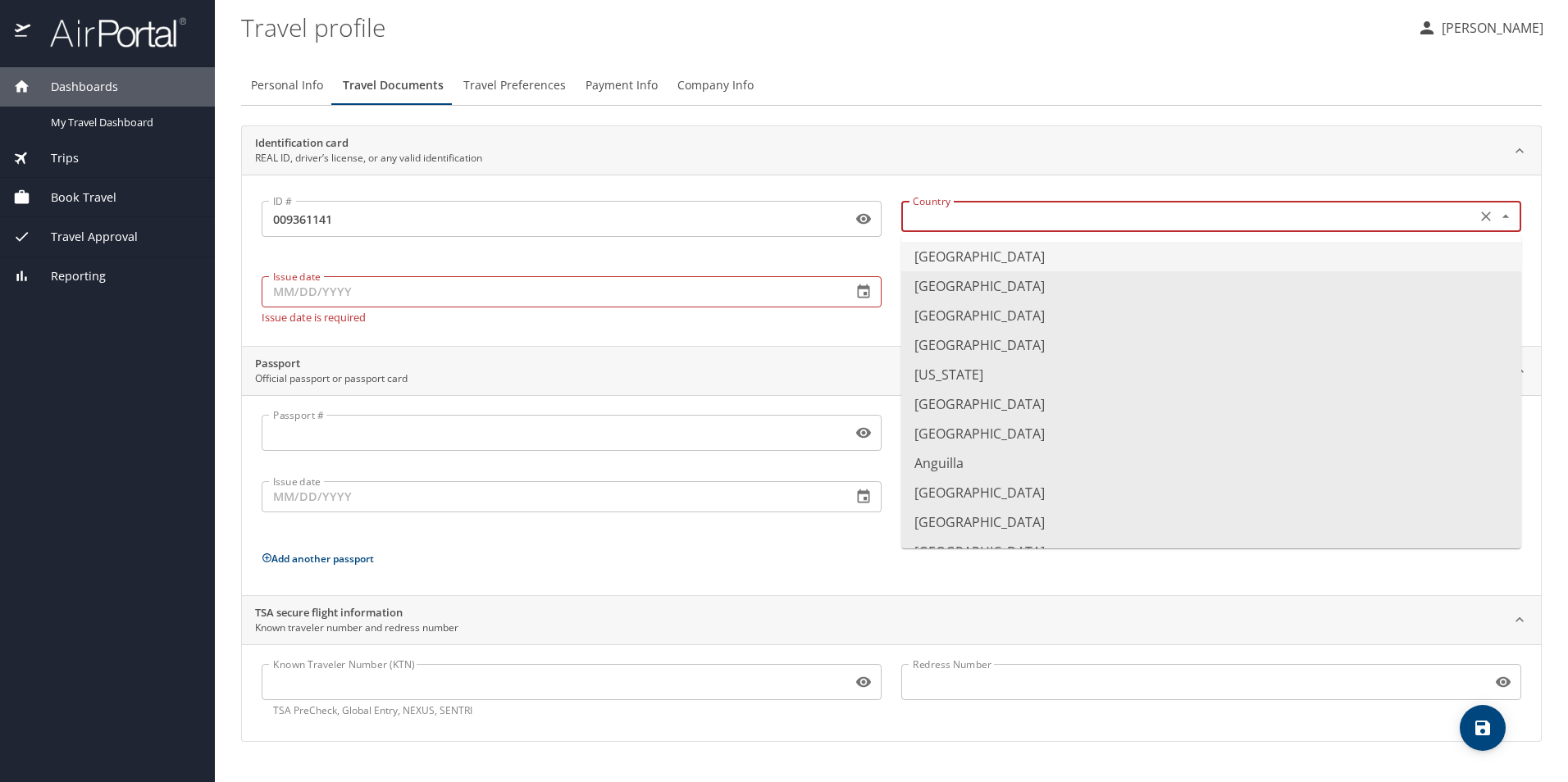
click at [1002, 262] on li "United States of America" at bounding box center [1211, 257] width 620 height 30
type input "United States of America"
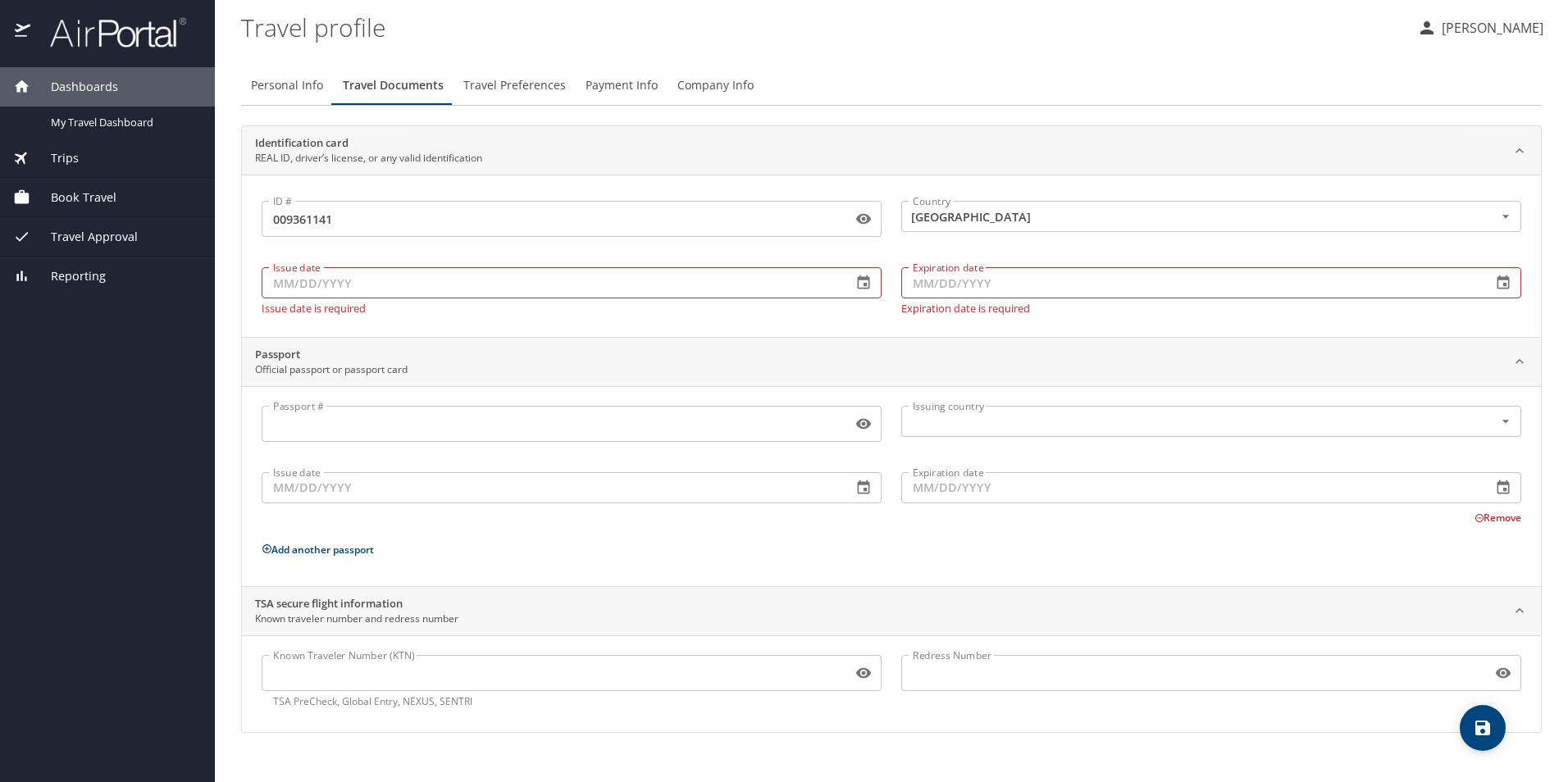
click at [497, 262] on div "Issue date Issue date Issue date is required" at bounding box center [572, 288] width 640 height 73
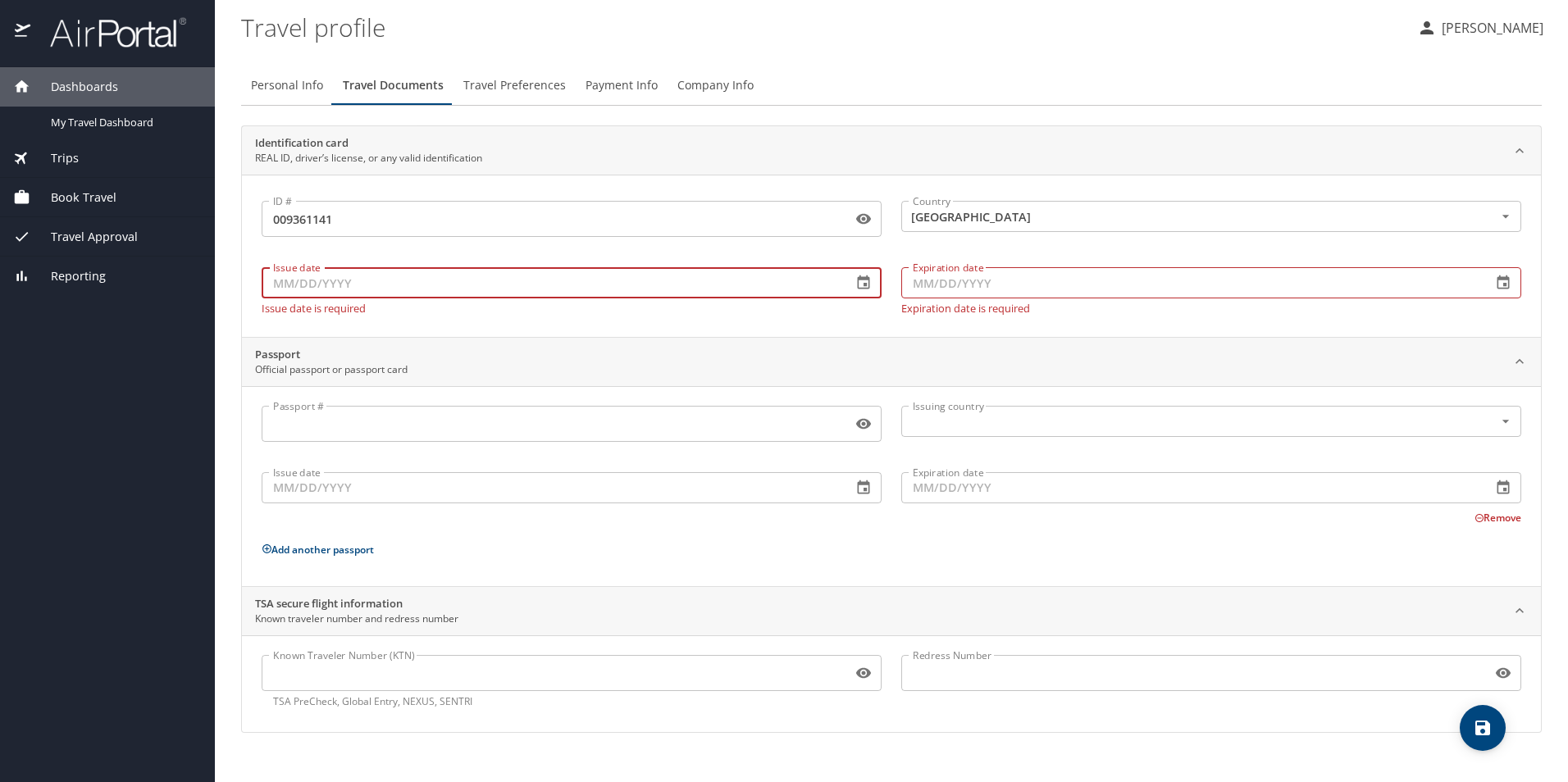
click at [485, 276] on input "Issue date" at bounding box center [550, 283] width 577 height 32
type input "08/02/2024"
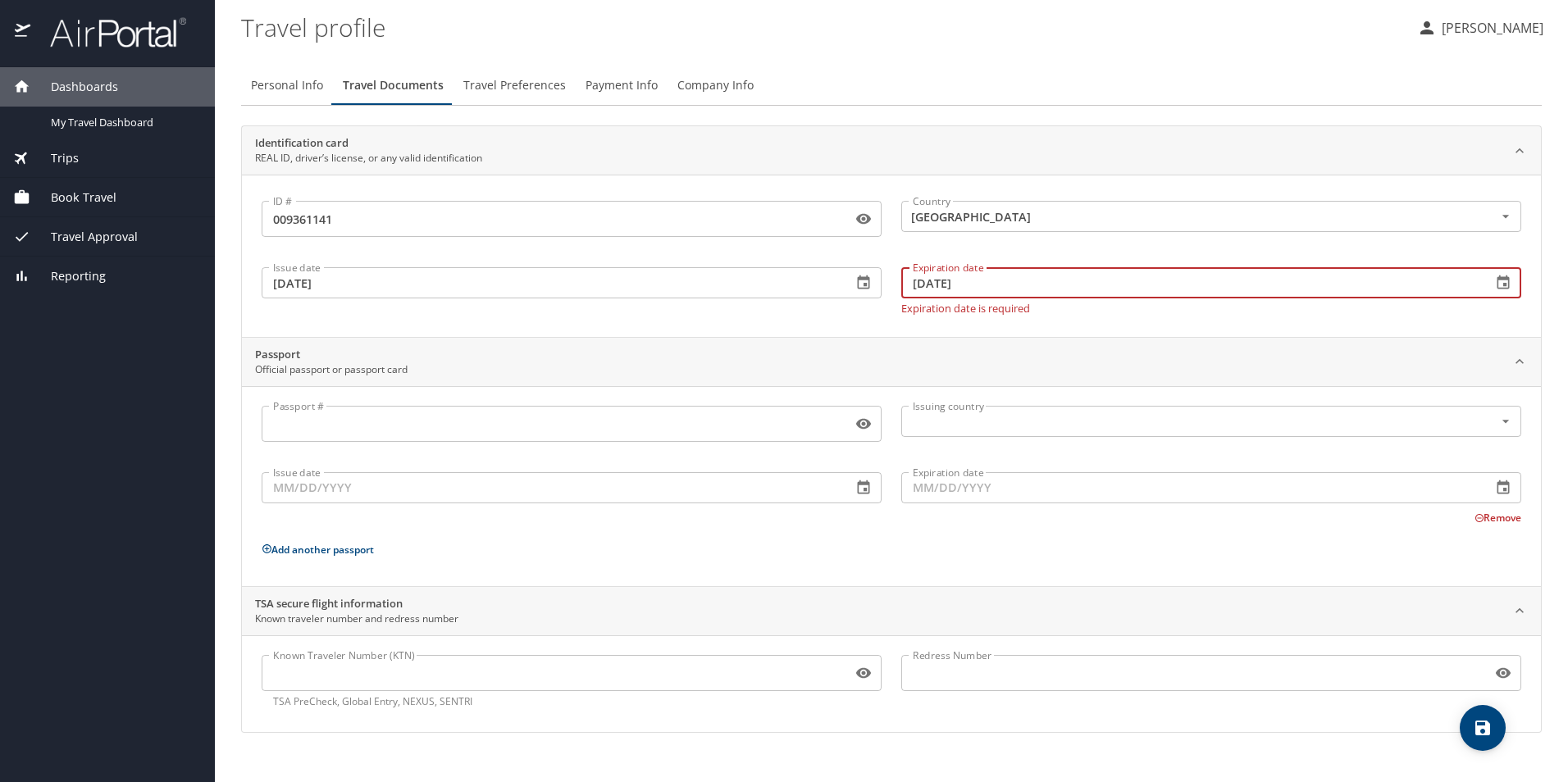
type input "08/28/2030"
click at [1493, 718] on span "save" at bounding box center [1483, 728] width 46 height 20
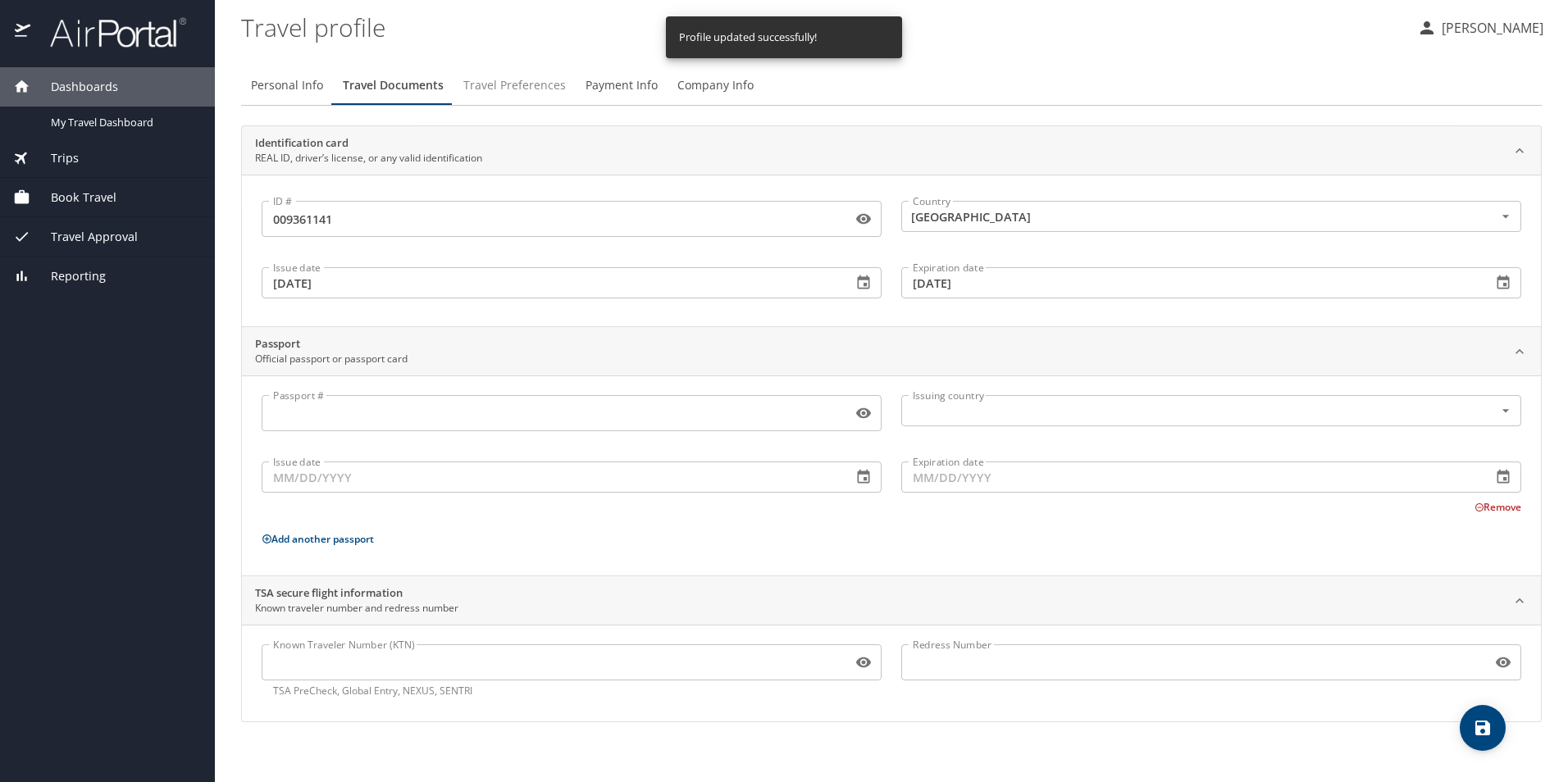
click at [482, 84] on span "Travel Preferences" at bounding box center [515, 85] width 103 height 21
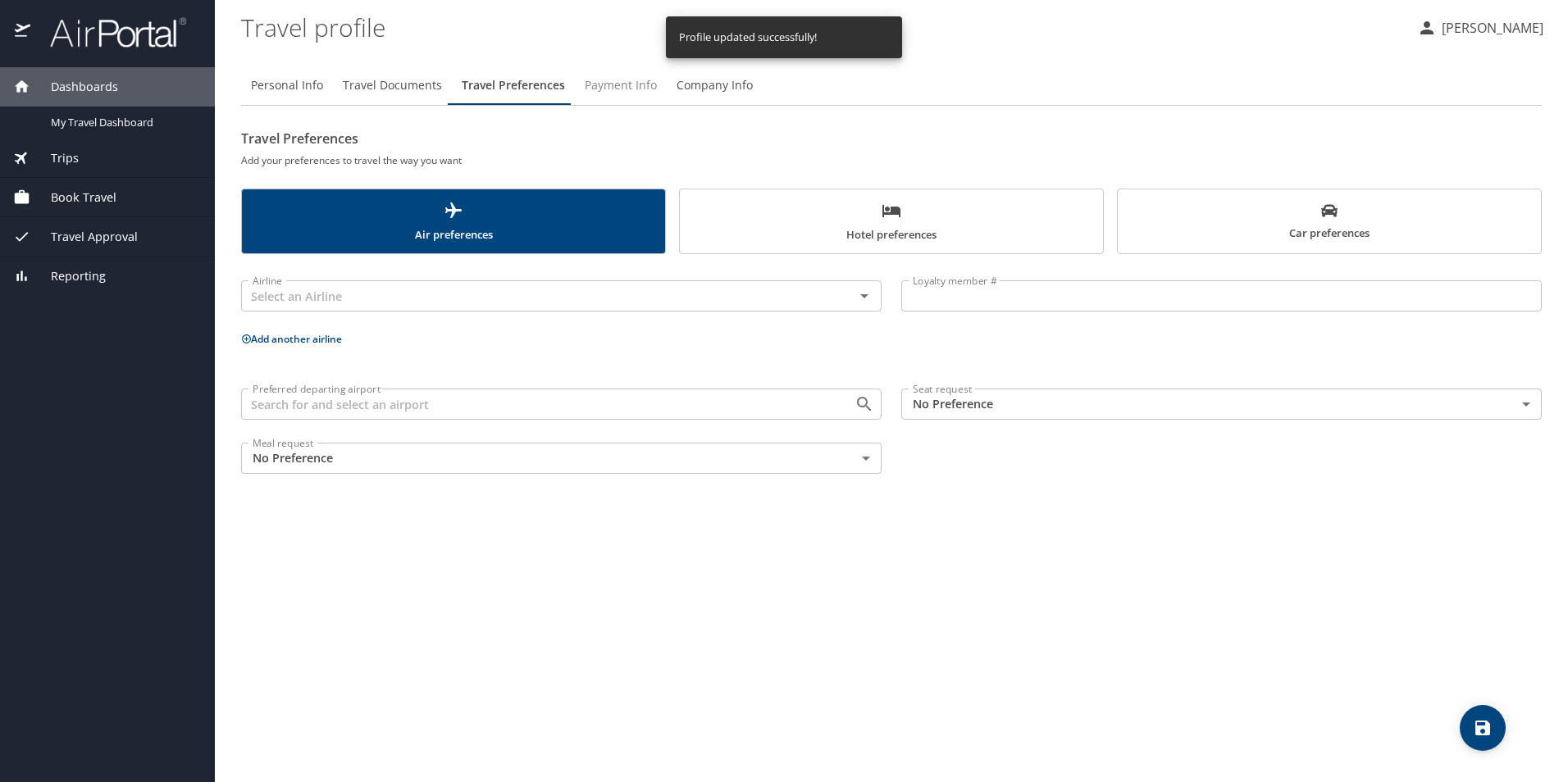
click at [608, 89] on span "Payment Info" at bounding box center [621, 85] width 72 height 21
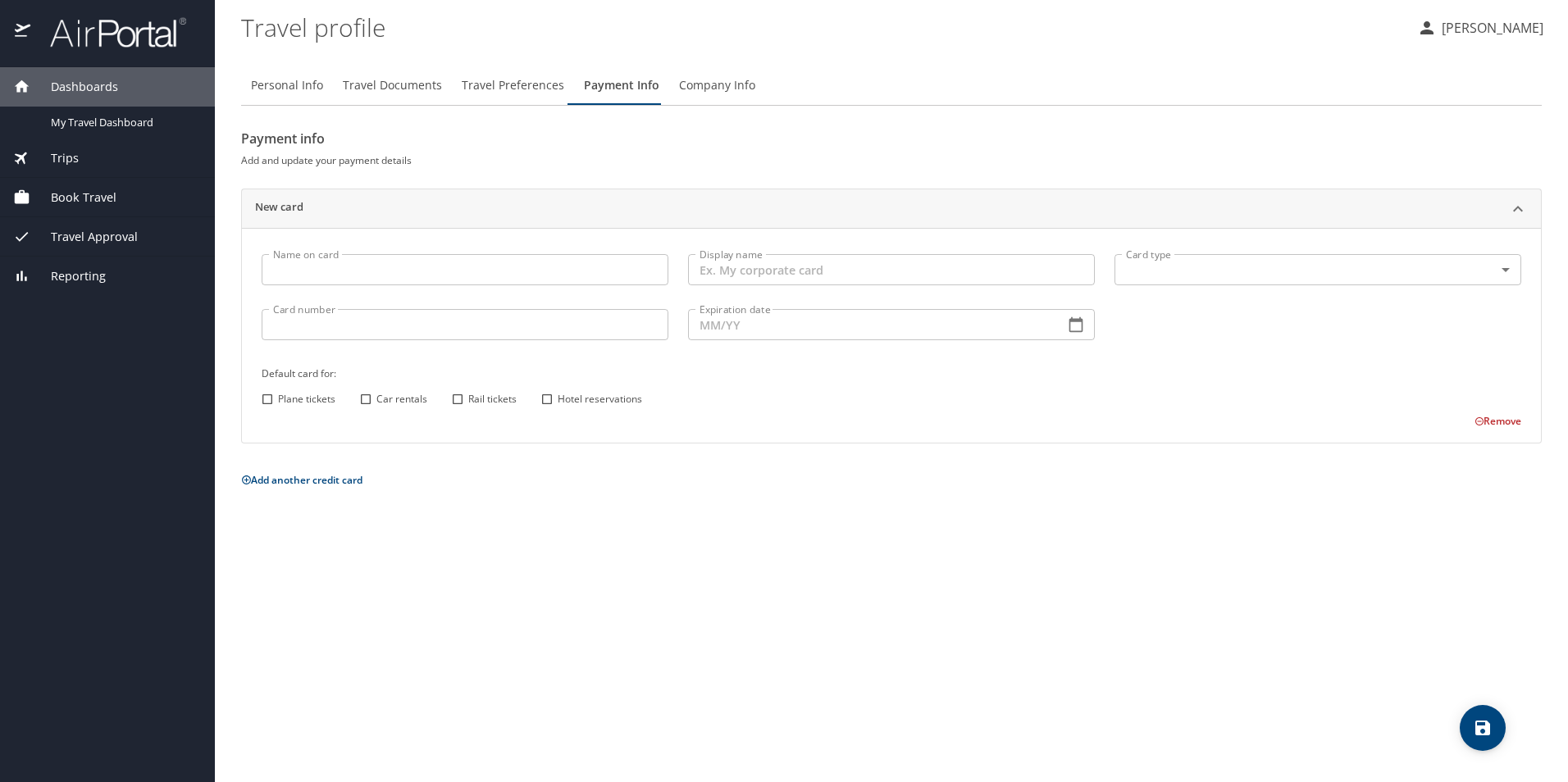
click at [681, 90] on span "Company Info" at bounding box center [718, 85] width 76 height 21
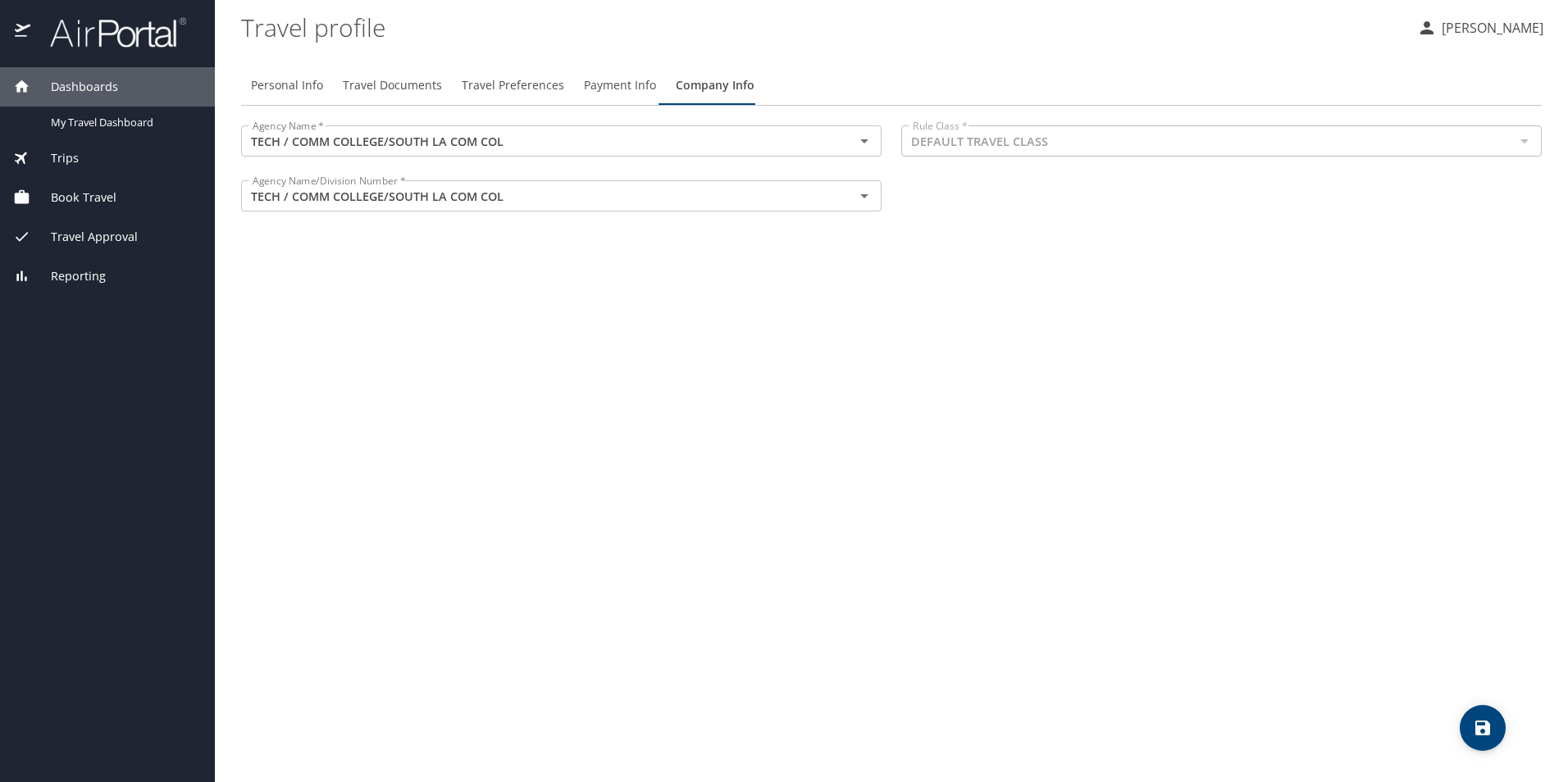
click at [620, 89] on span "Payment Info" at bounding box center [620, 85] width 72 height 21
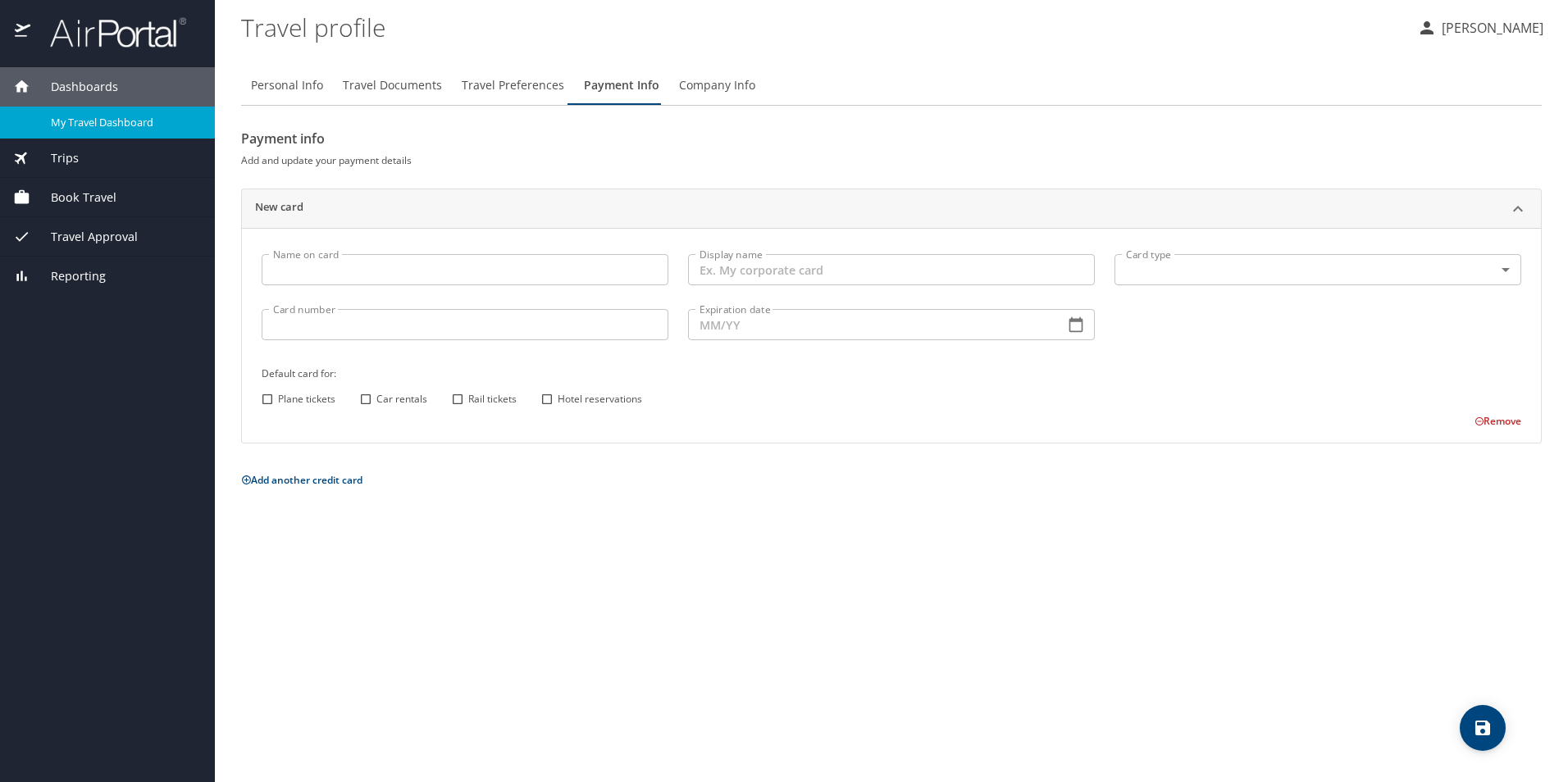
click at [90, 124] on span "My Travel Dashboard" at bounding box center [123, 122] width 144 height 16
